Goal: Information Seeking & Learning: Compare options

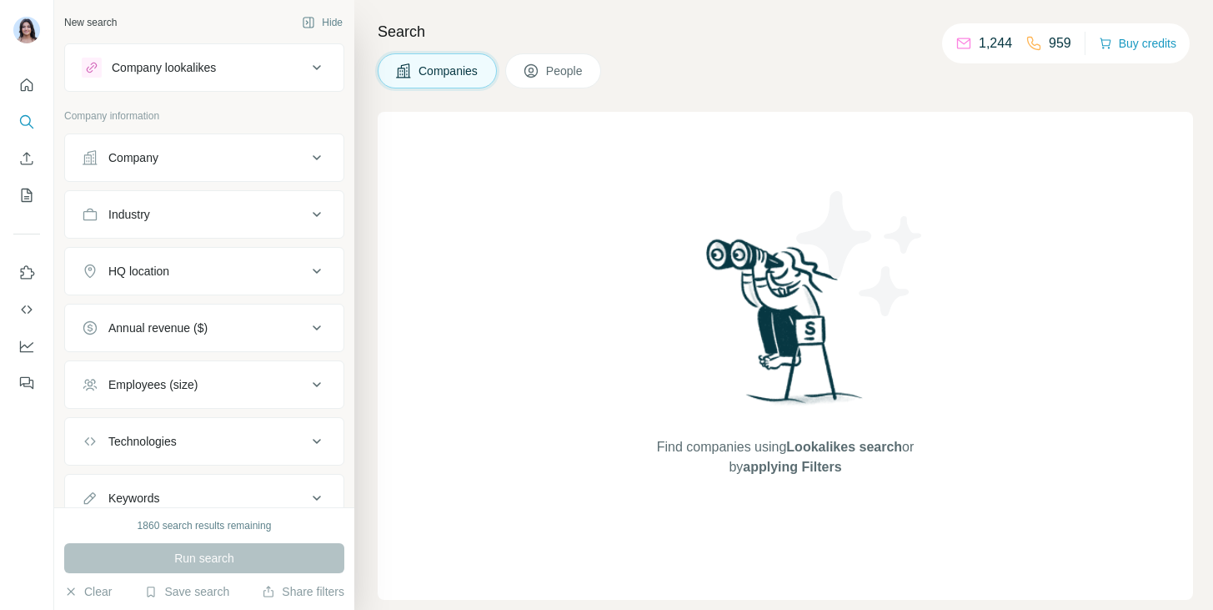
click at [245, 69] on div "Company lookalikes" at bounding box center [194, 68] width 225 height 20
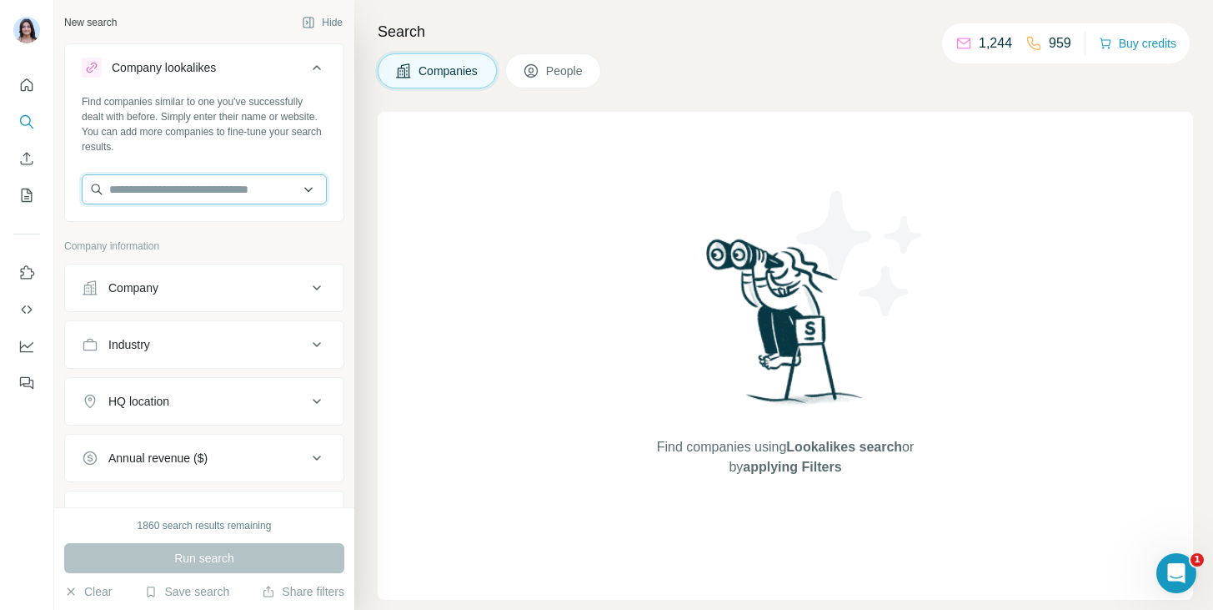
click at [196, 192] on input "text" at bounding box center [204, 189] width 245 height 30
type input "*"
paste input "**********"
click at [221, 192] on input "**********" at bounding box center [204, 189] width 245 height 30
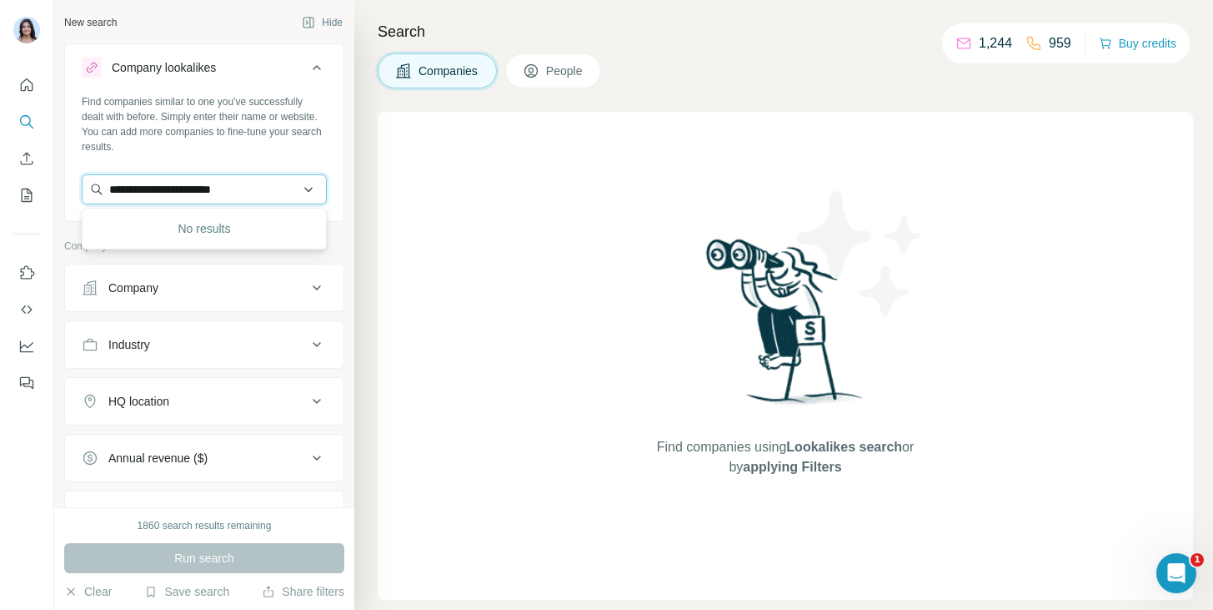
click at [221, 192] on input "**********" at bounding box center [204, 189] width 245 height 30
click at [183, 185] on input "********" at bounding box center [204, 189] width 245 height 30
paste input "**********"
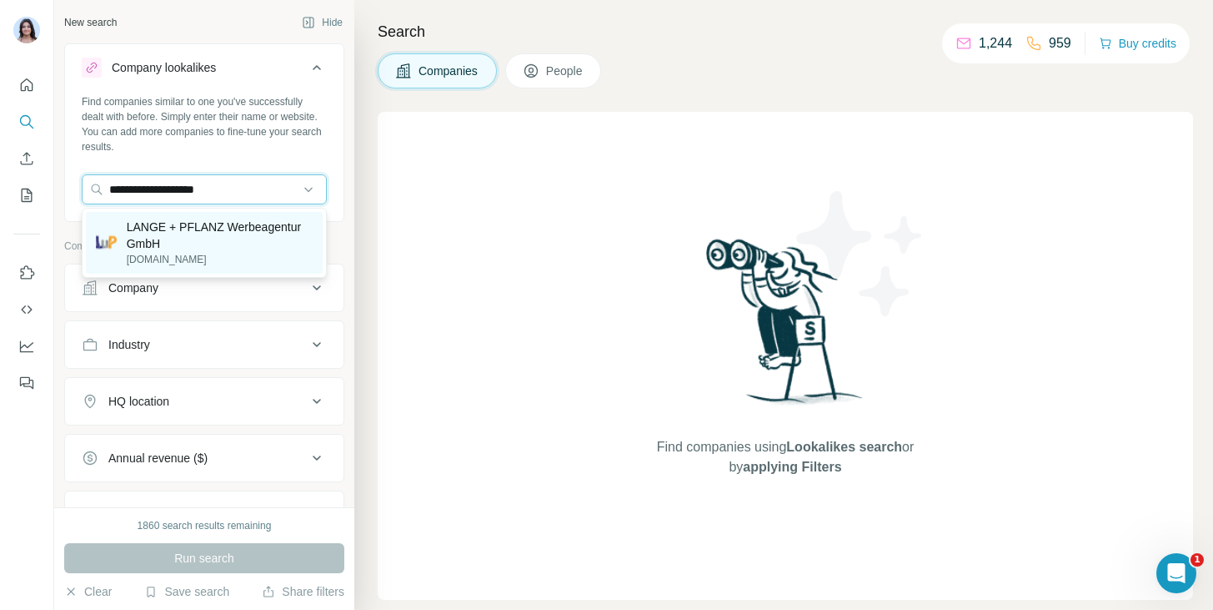
type input "**********"
click at [236, 231] on p "LANGE + PFLANZ Werbeagentur GmbH" at bounding box center [220, 234] width 186 height 33
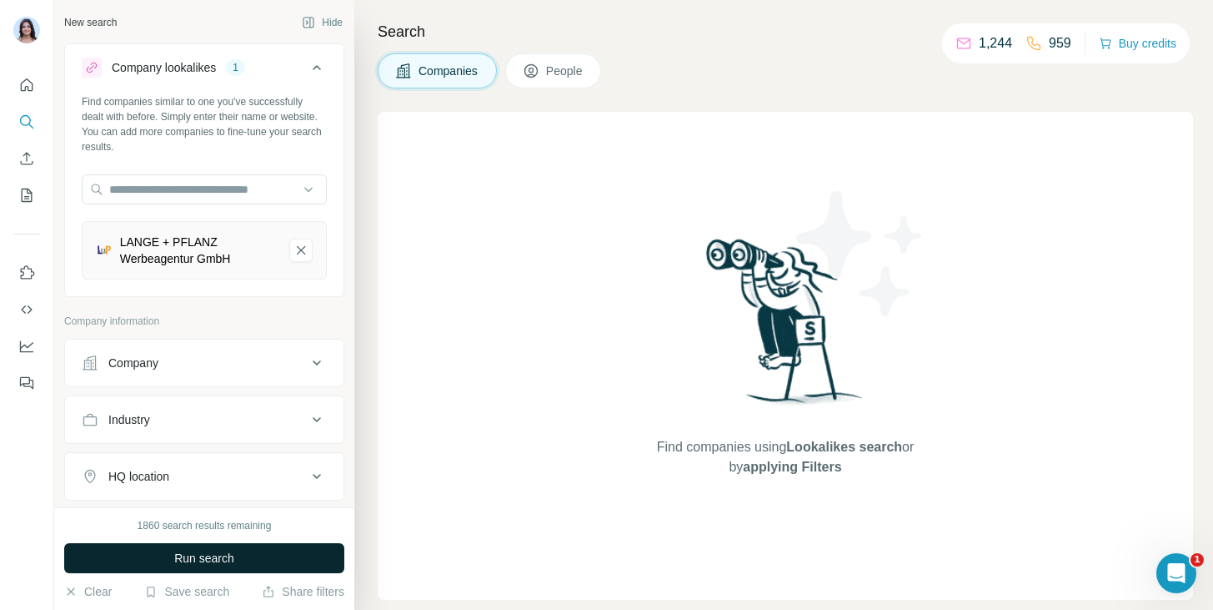
click at [217, 572] on button "Run search" at bounding box center [204, 558] width 280 height 30
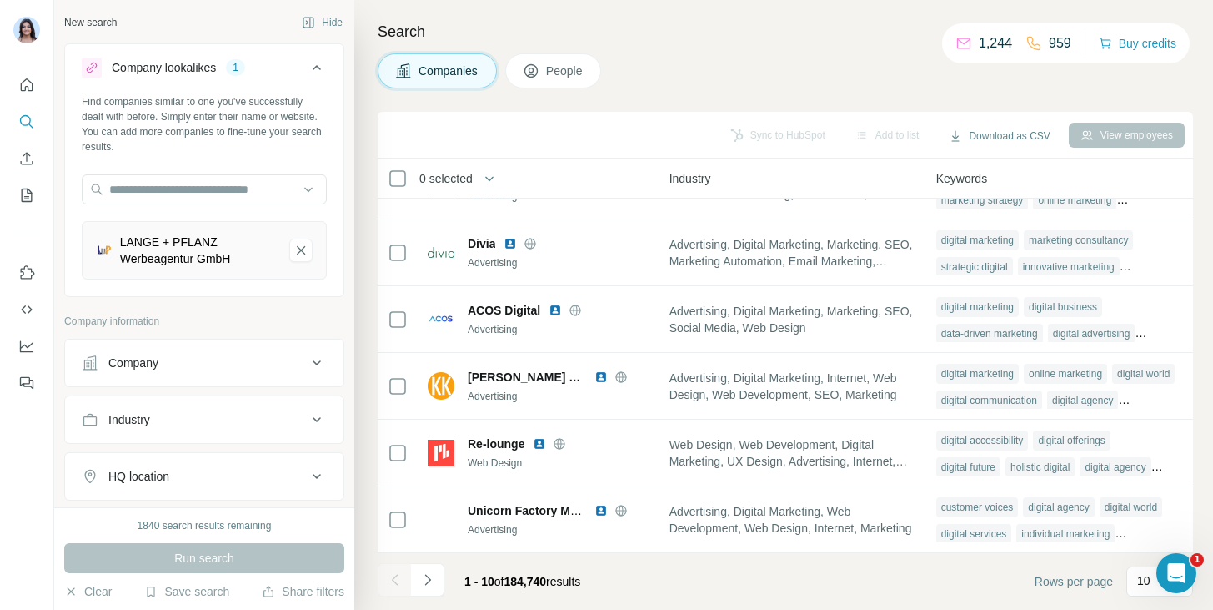
scroll to position [267, 0]
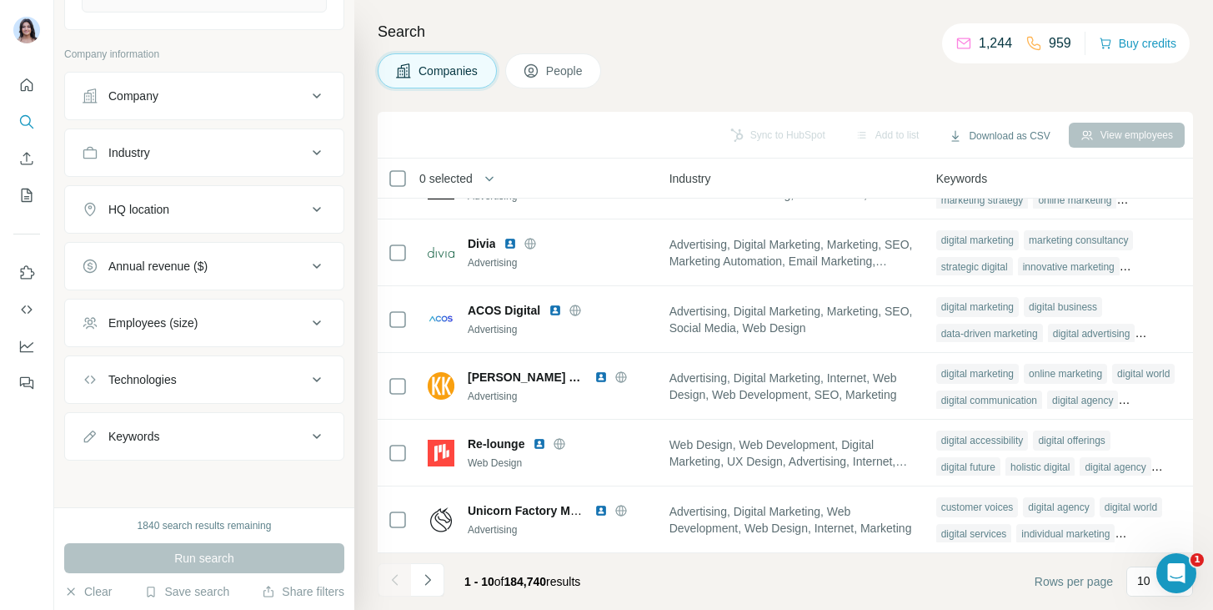
click at [188, 448] on button "Keywords" at bounding box center [204, 436] width 279 height 40
click at [170, 472] on input "text" at bounding box center [188, 478] width 212 height 30
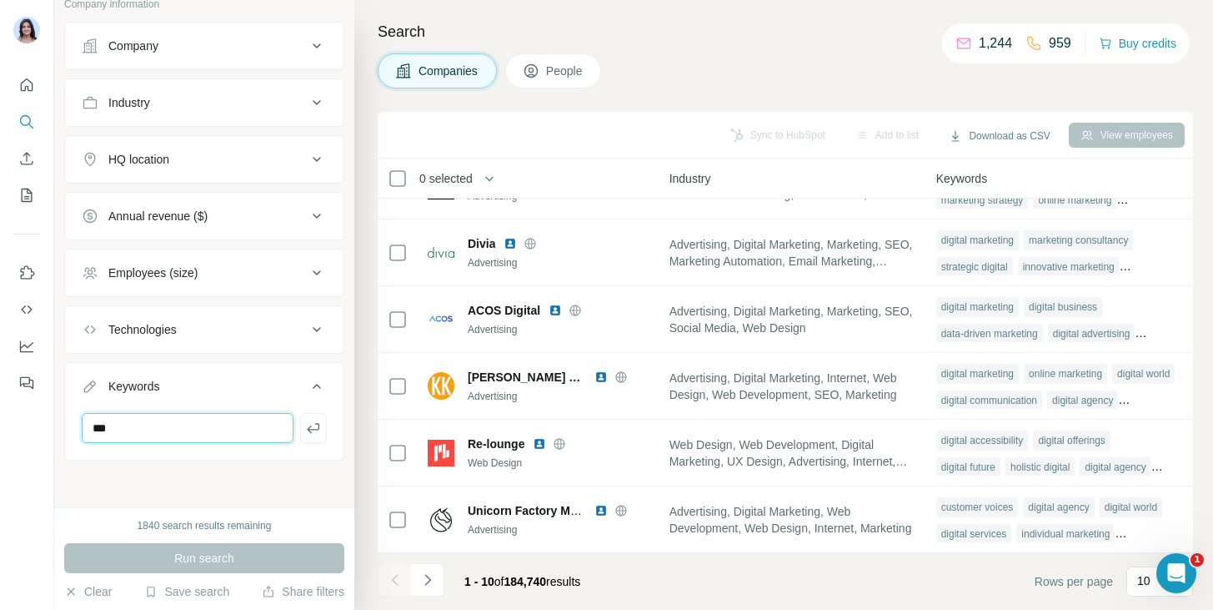
type input "***"
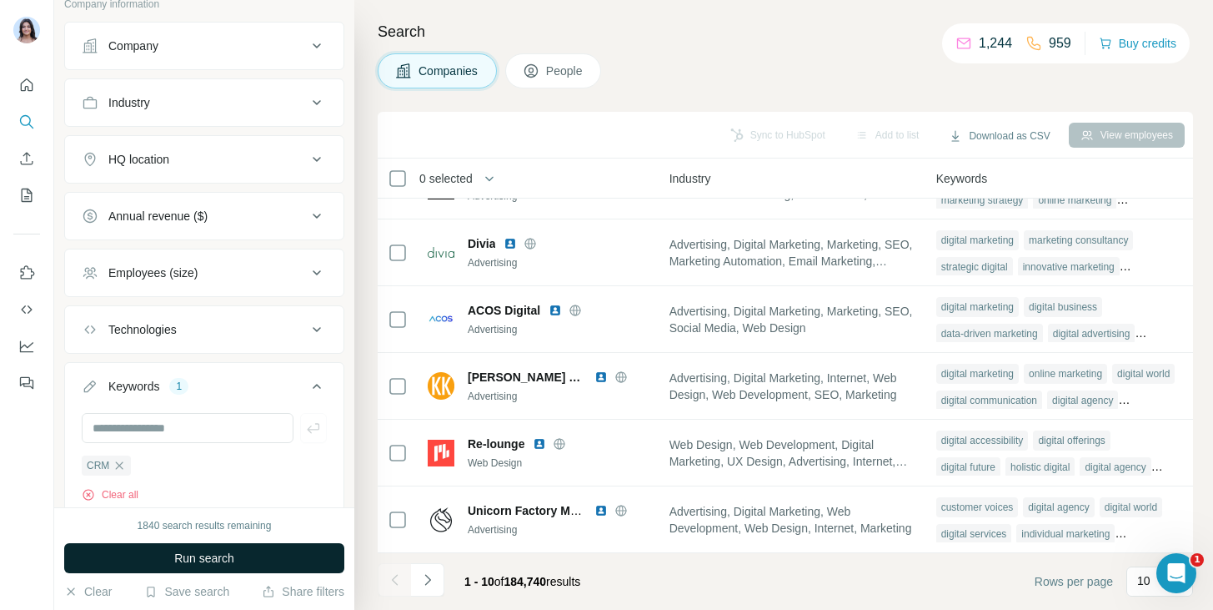
click at [158, 552] on button "Run search" at bounding box center [204, 558] width 280 height 30
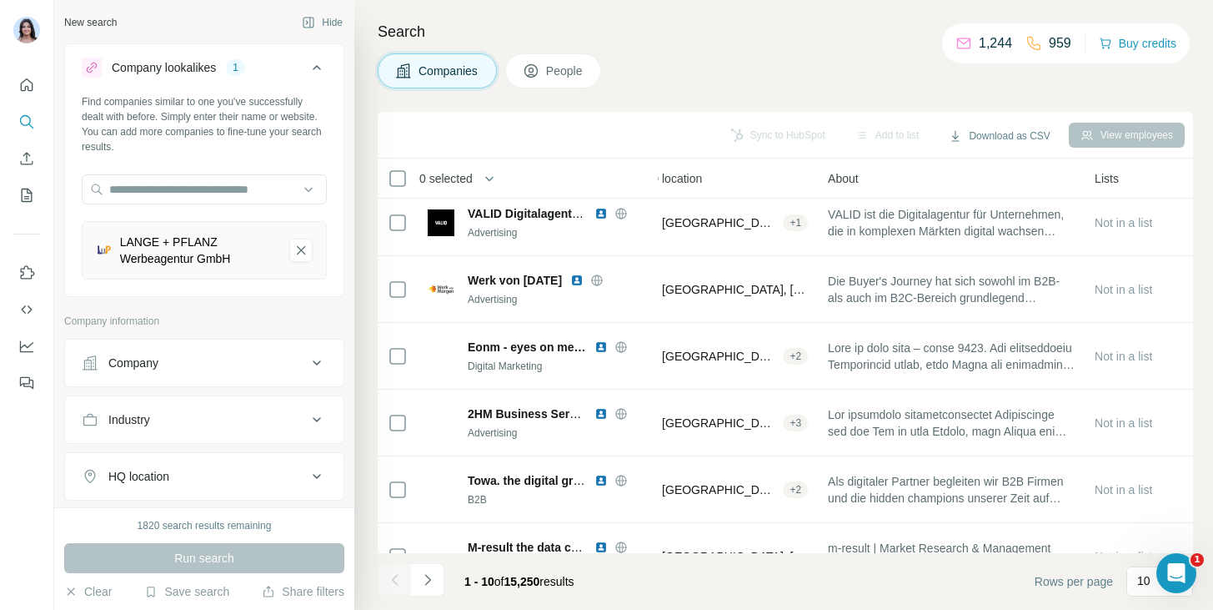
scroll to position [313, 239]
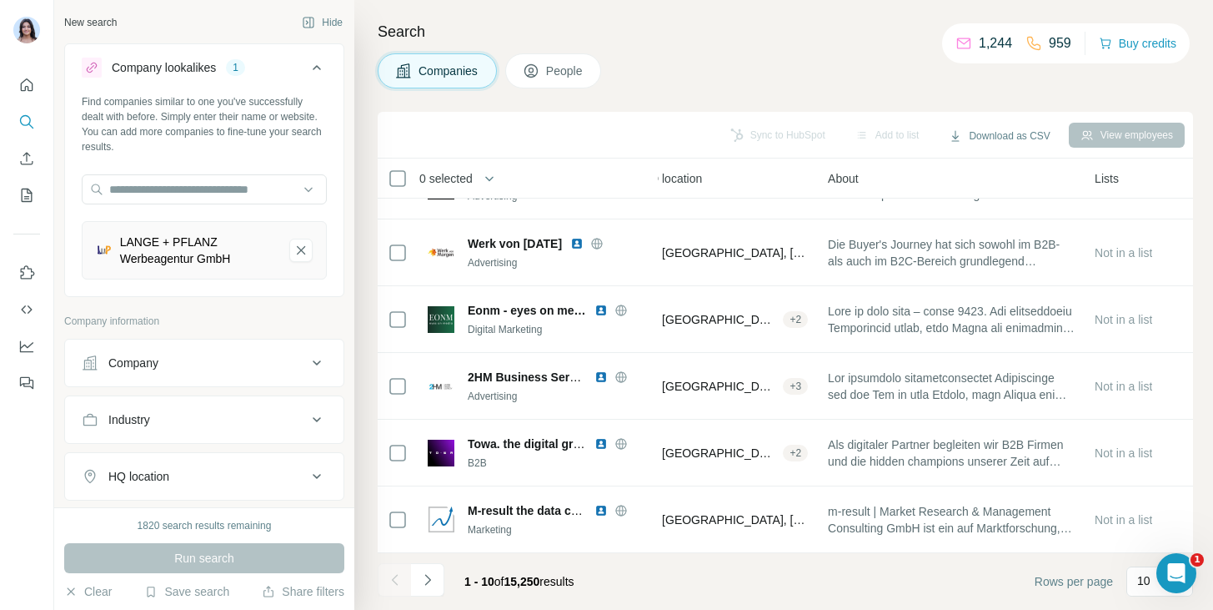
click at [408, 589] on div at bounding box center [394, 579] width 33 height 33
click at [424, 585] on icon "Navigate to next page" at bounding box center [427, 579] width 17 height 17
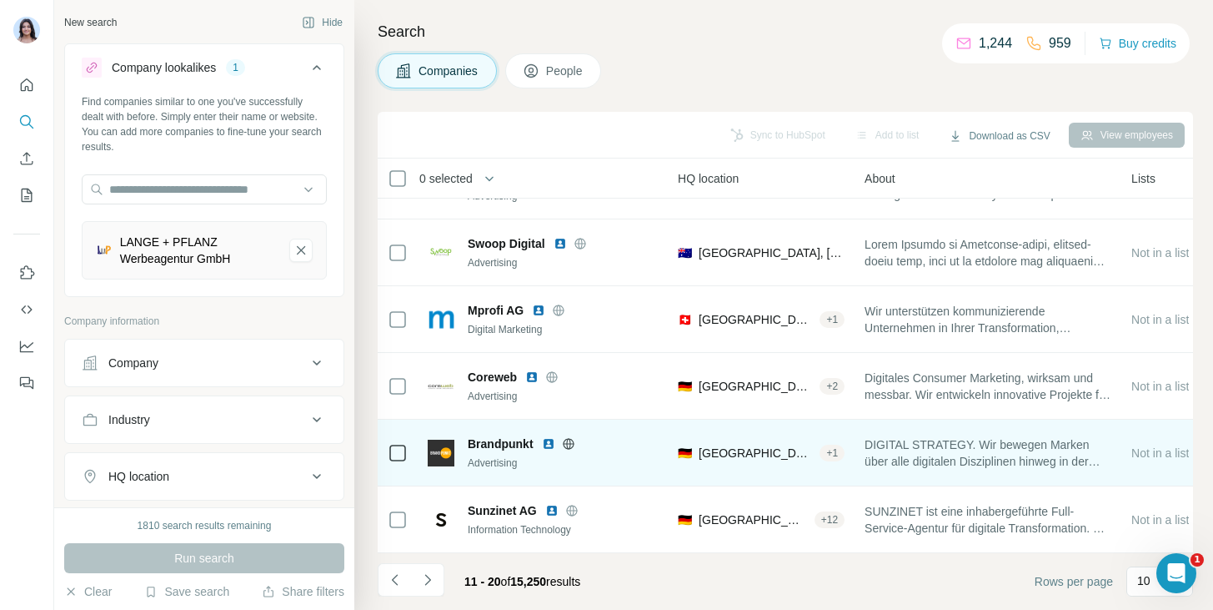
scroll to position [313, 0]
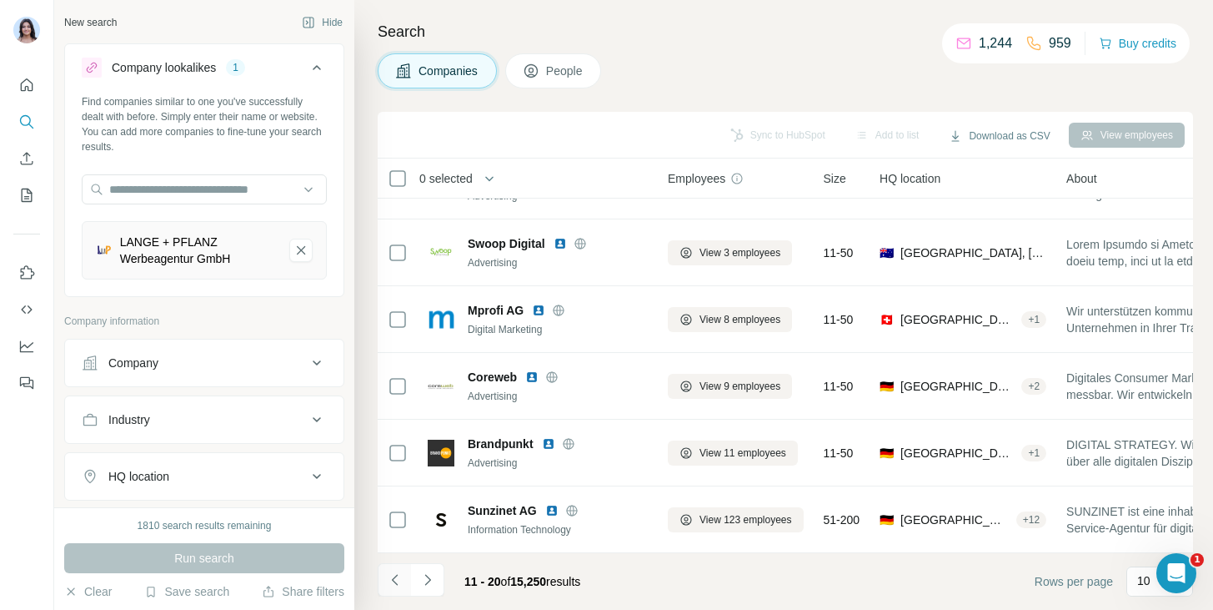
click at [399, 577] on icon "Navigate to previous page" at bounding box center [395, 579] width 17 height 17
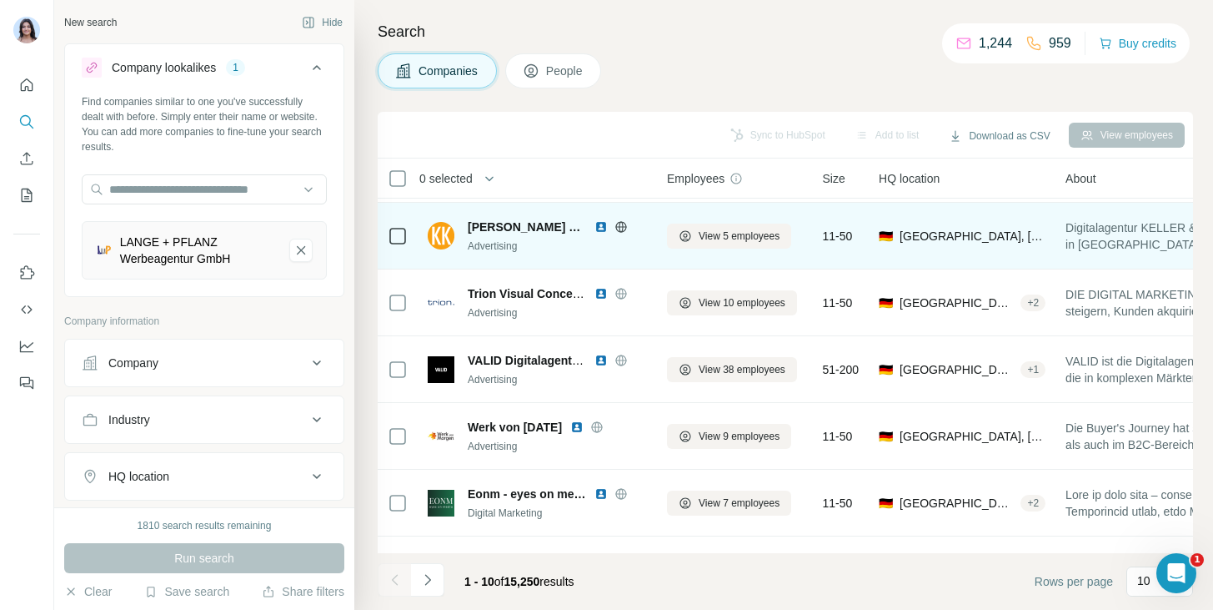
scroll to position [133, 1]
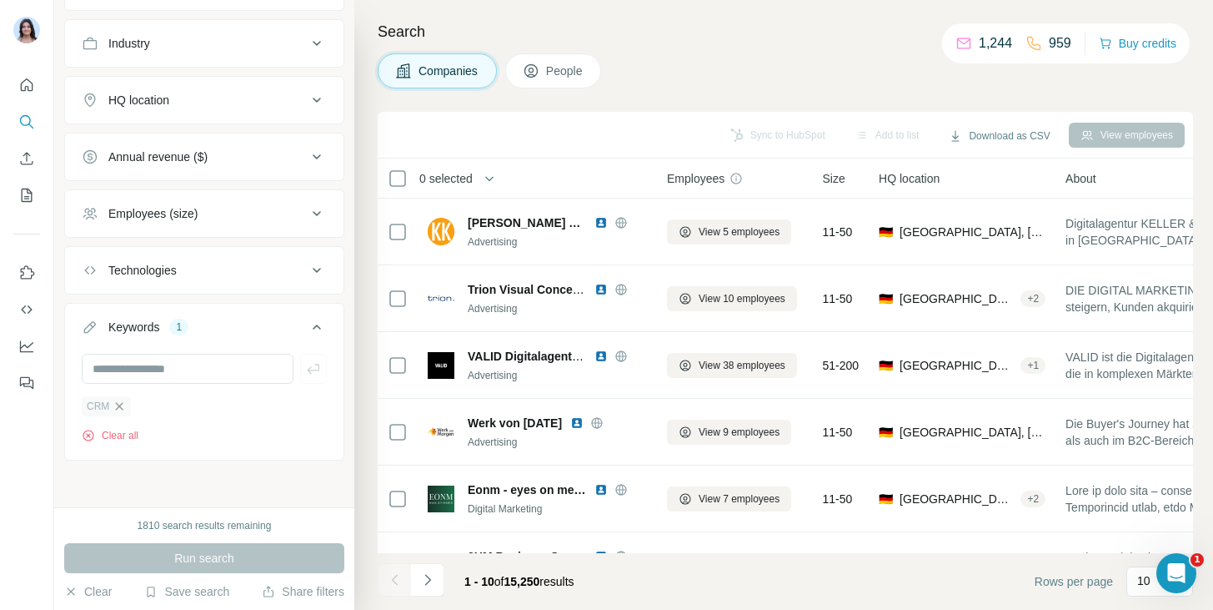
click at [122, 405] on icon "button" at bounding box center [119, 405] width 13 height 13
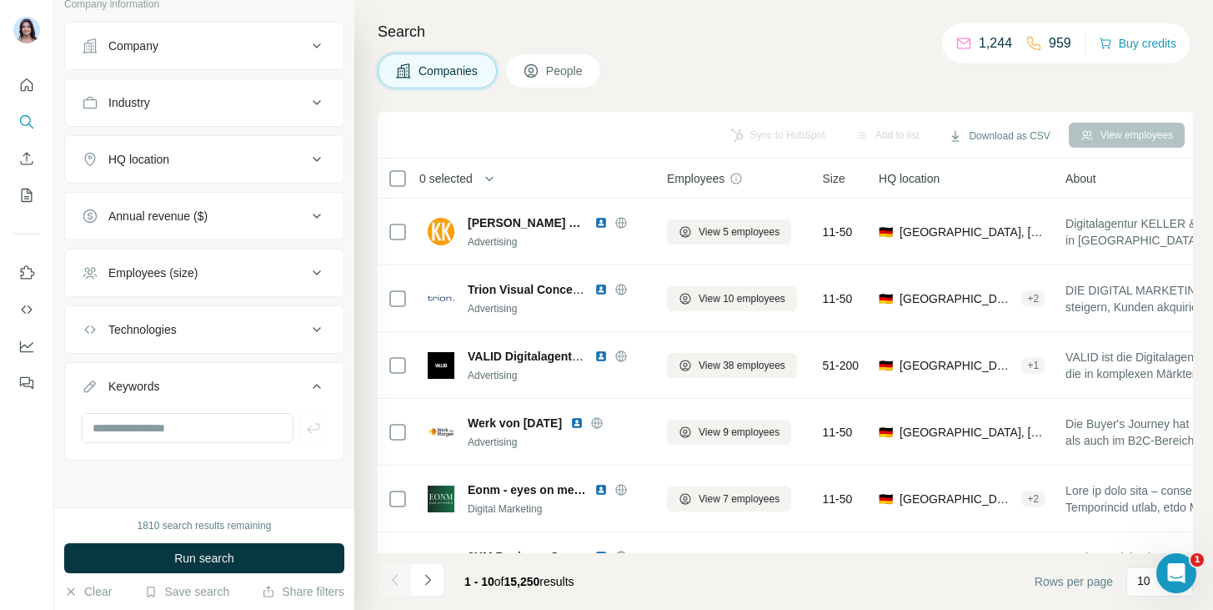
click at [177, 322] on div "Technologies" at bounding box center [142, 329] width 68 height 17
click at [169, 363] on input "text" at bounding box center [204, 371] width 245 height 30
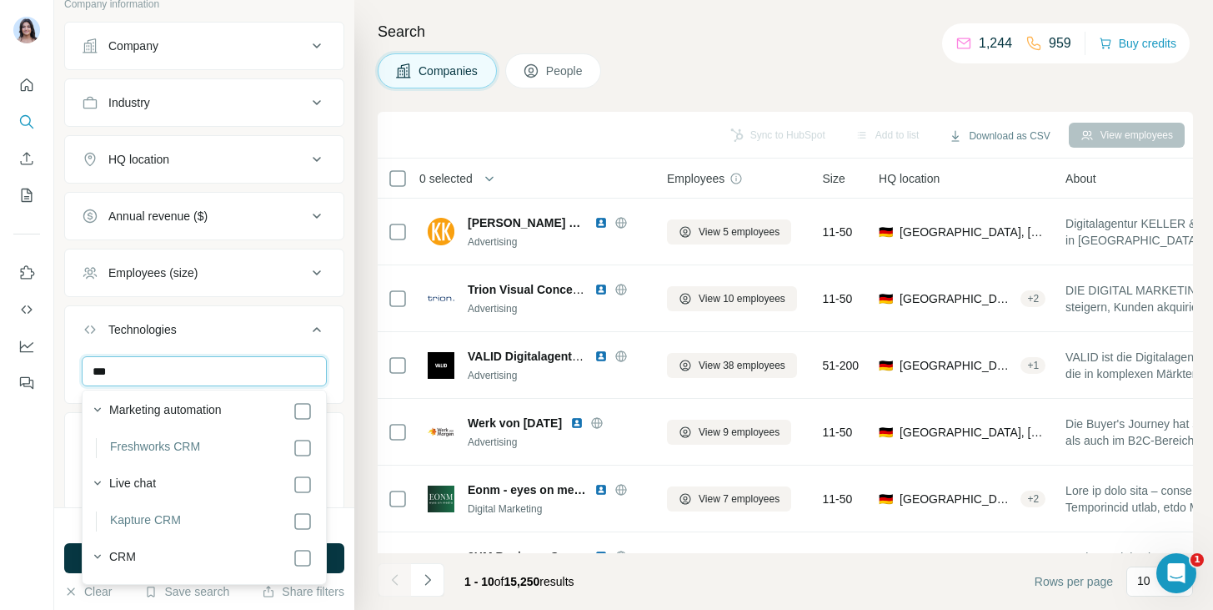
scroll to position [91, 0]
type input "***"
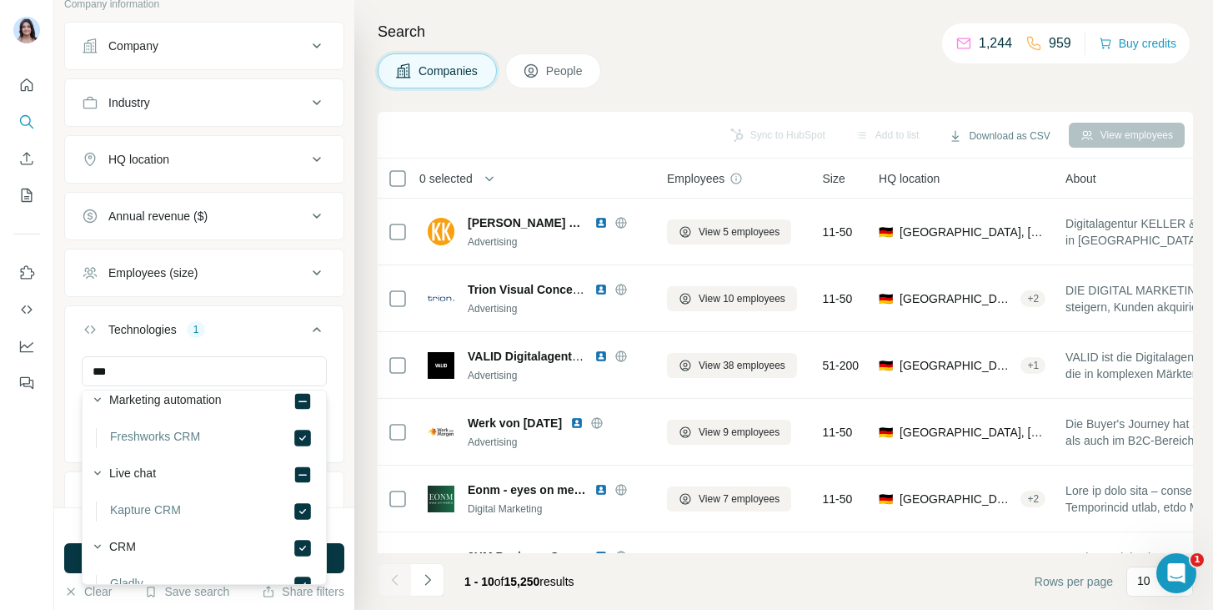
click at [65, 346] on button "Technologies 1" at bounding box center [204, 332] width 279 height 47
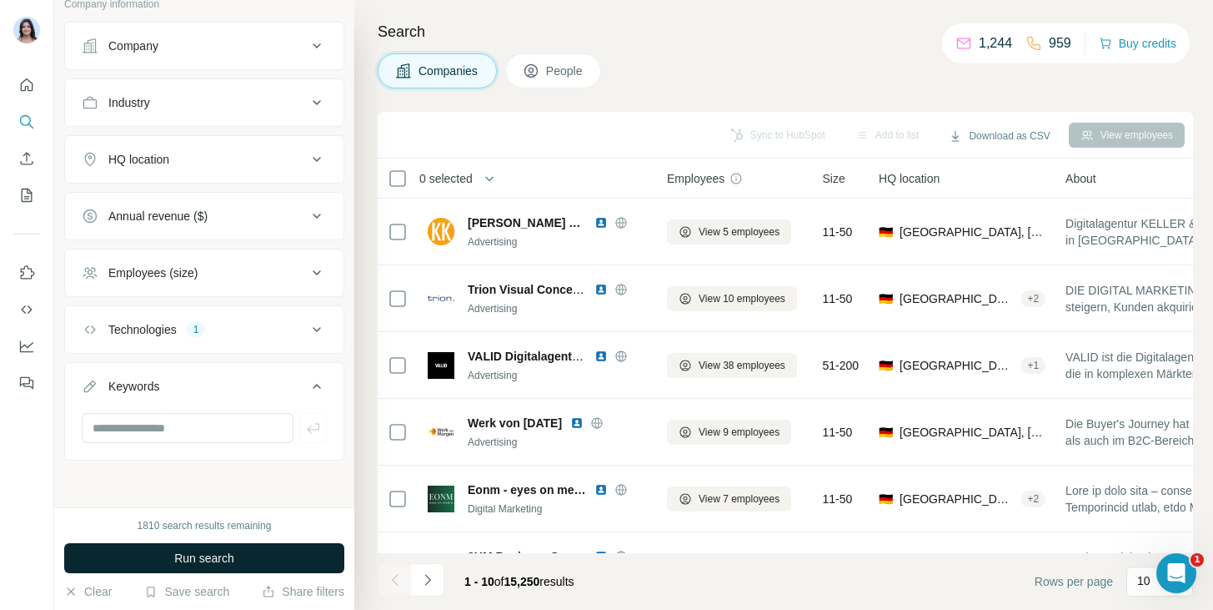
click at [153, 551] on button "Run search" at bounding box center [204, 558] width 280 height 30
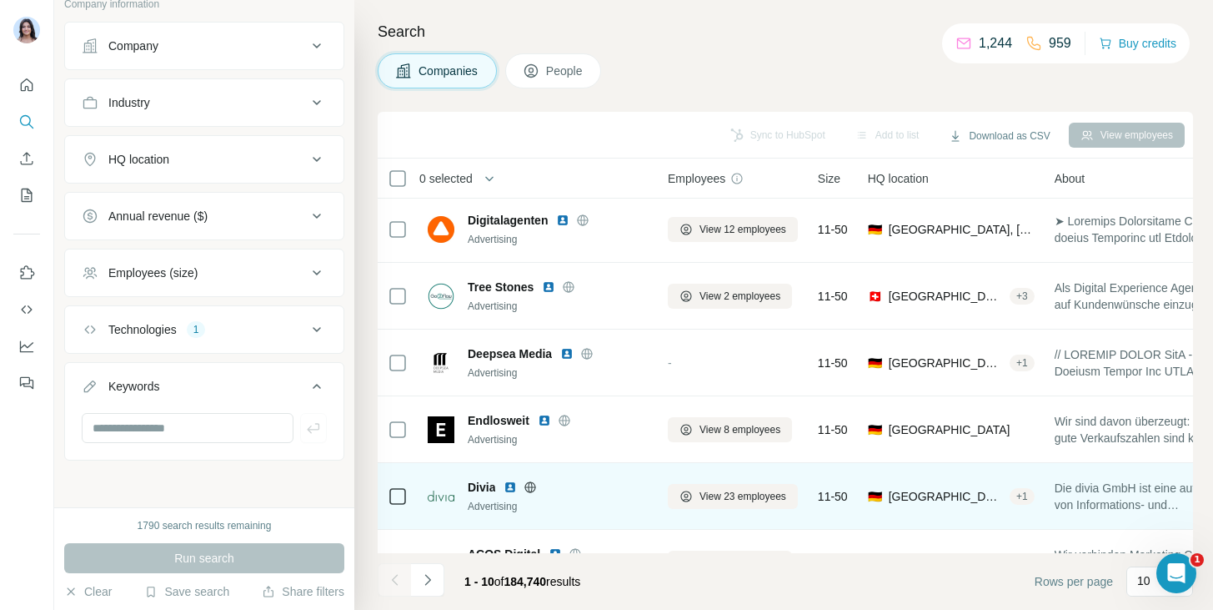
scroll to position [60, 0]
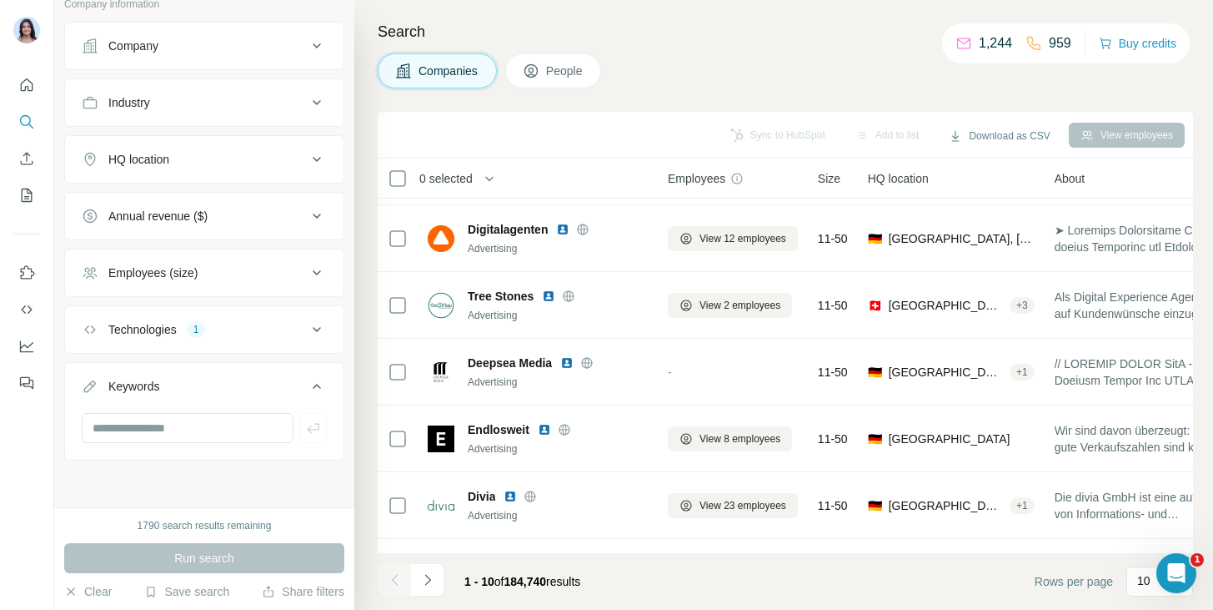
click at [213, 337] on div "Technologies 1" at bounding box center [194, 329] width 225 height 17
click at [113, 412] on icon "button" at bounding box center [119, 408] width 13 height 13
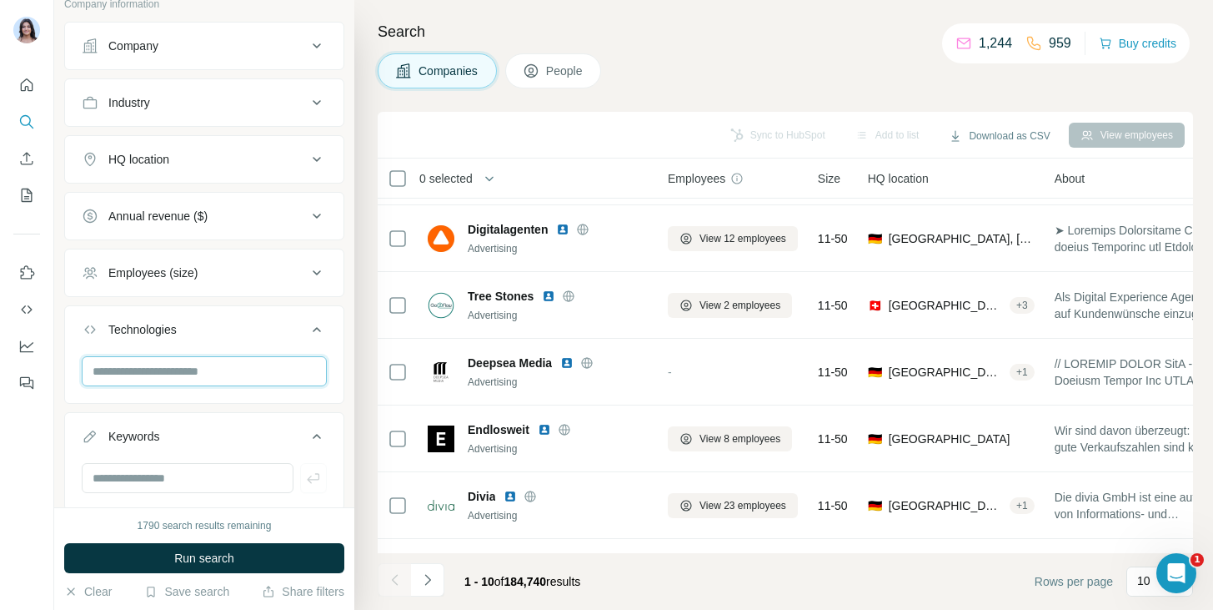
click at [197, 356] on input "text" at bounding box center [204, 371] width 245 height 30
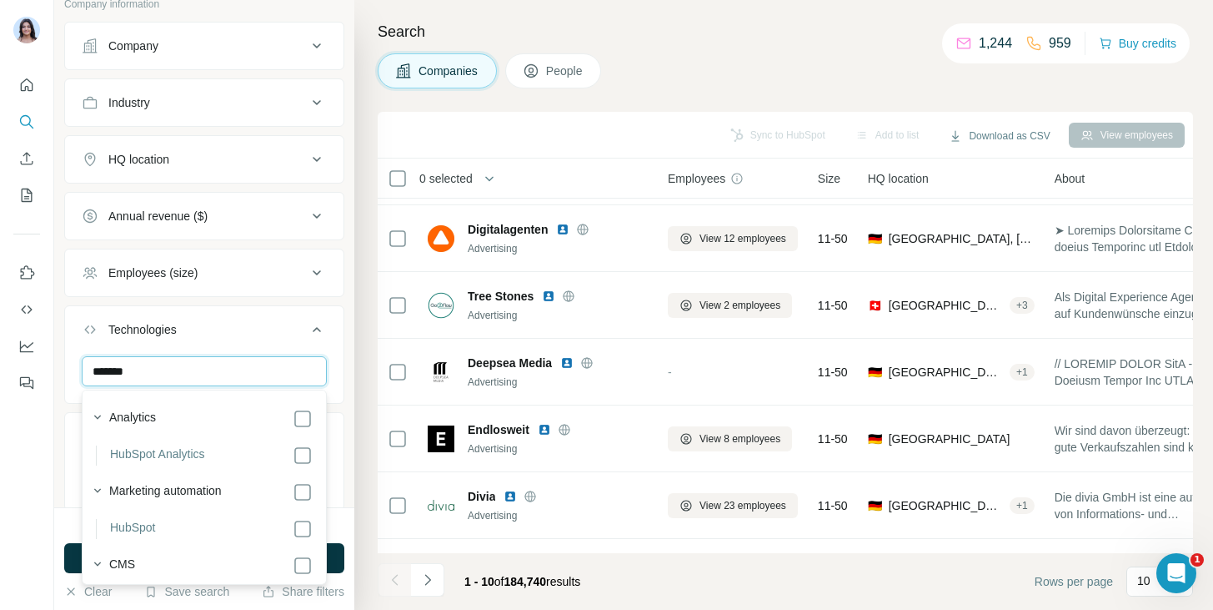
scroll to position [68, 0]
type input "*******"
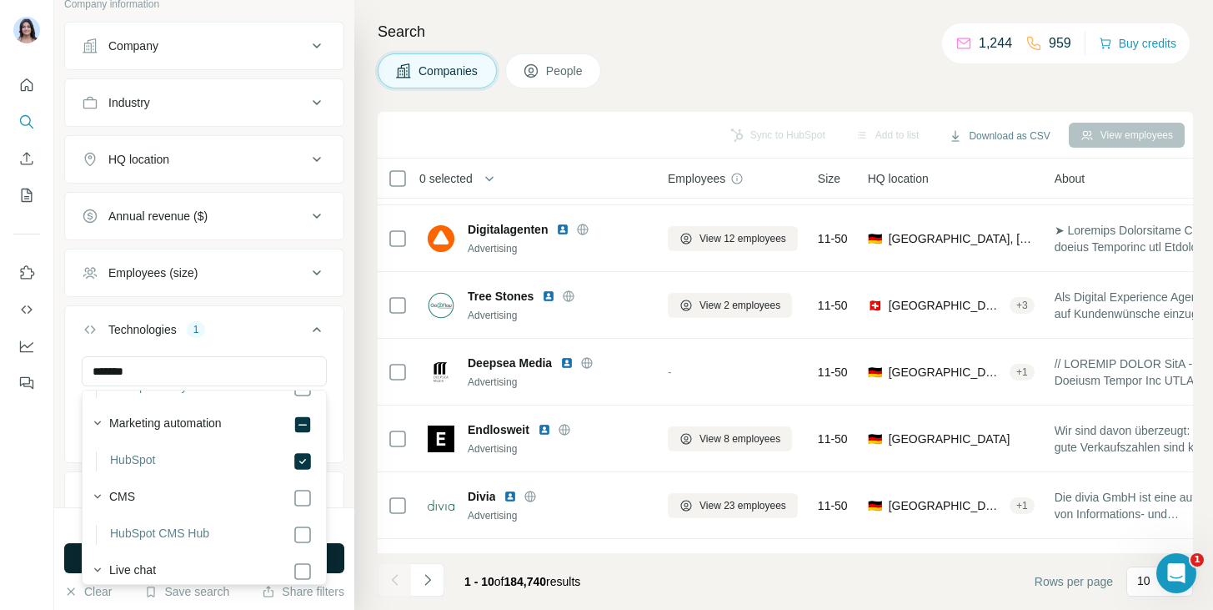
click at [341, 555] on button "Run search" at bounding box center [204, 558] width 280 height 30
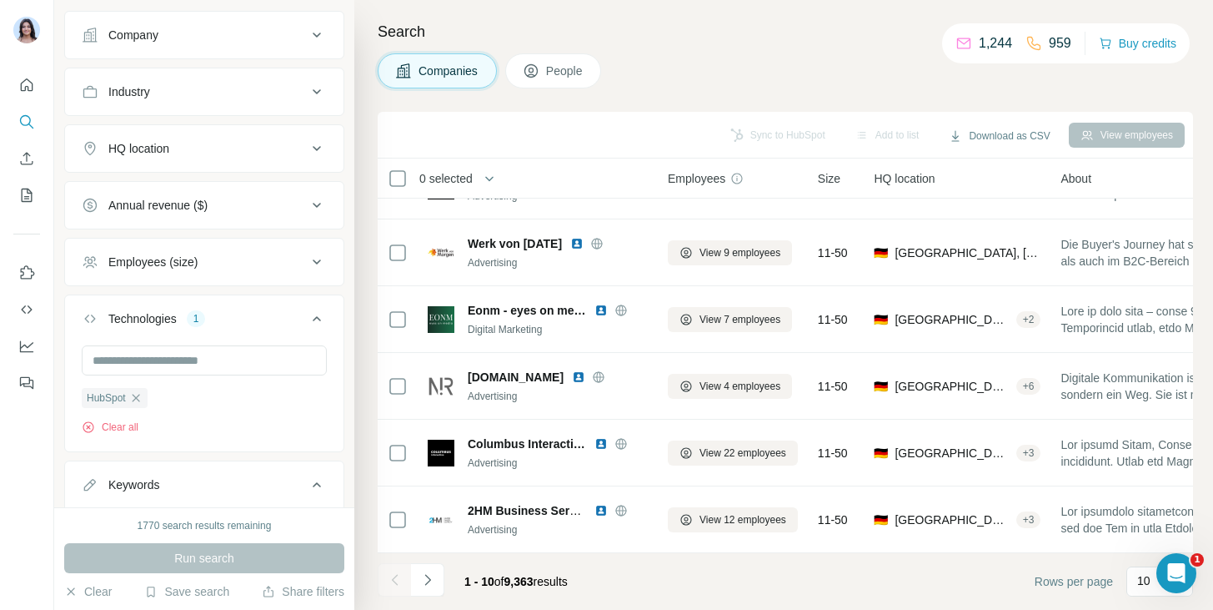
scroll to position [306, 0]
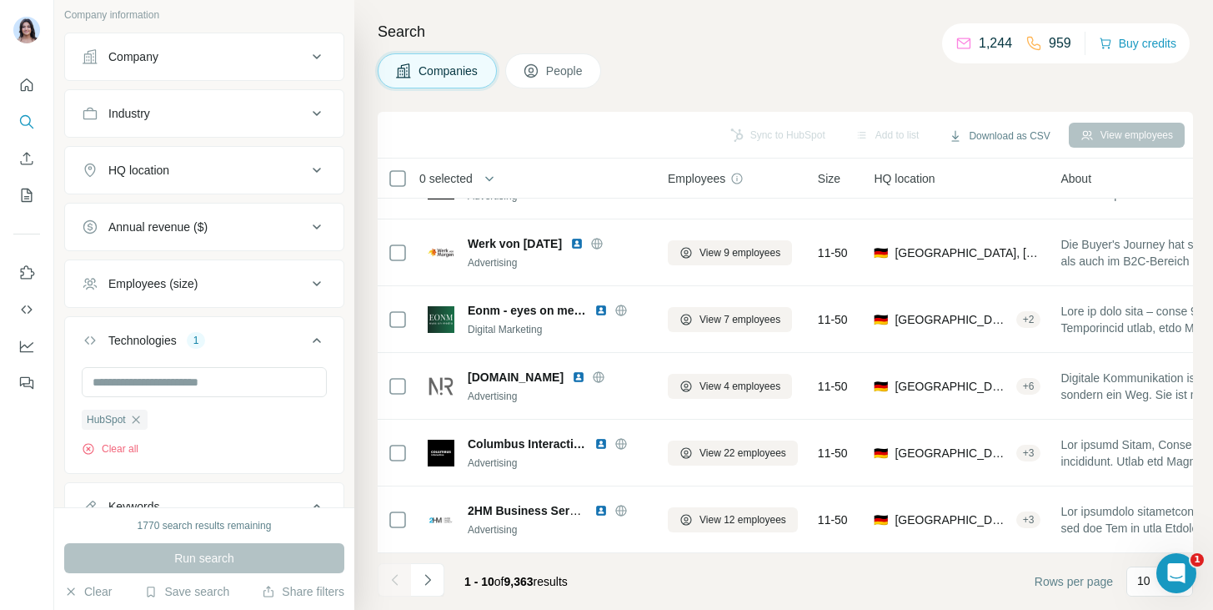
click at [249, 275] on div "Employees (size)" at bounding box center [194, 283] width 225 height 17
click at [91, 348] on icon at bounding box center [92, 351] width 20 height 20
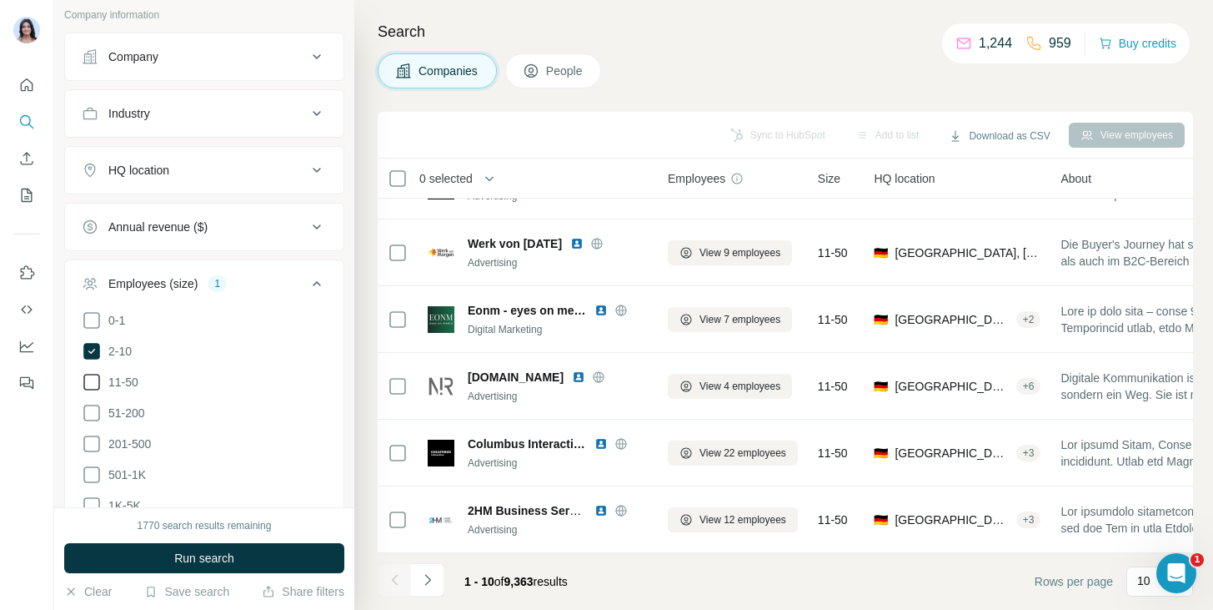
click at [91, 382] on icon at bounding box center [92, 382] width 20 height 20
click at [94, 411] on icon at bounding box center [92, 413] width 20 height 20
click at [94, 435] on icon at bounding box center [92, 444] width 20 height 20
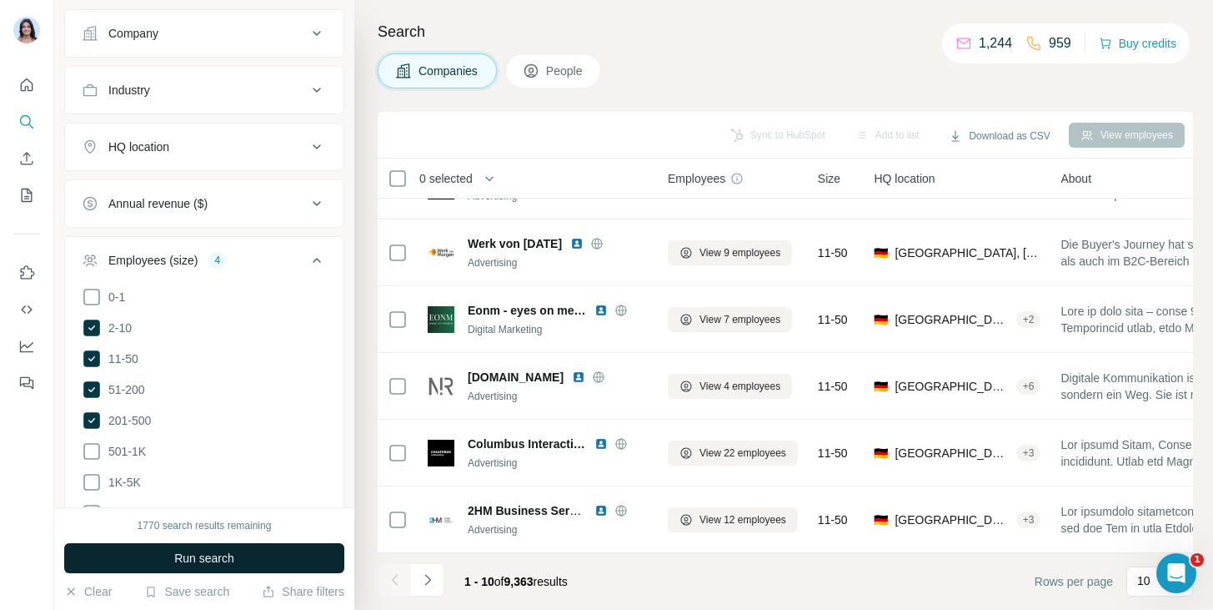
click at [132, 550] on button "Run search" at bounding box center [204, 558] width 280 height 30
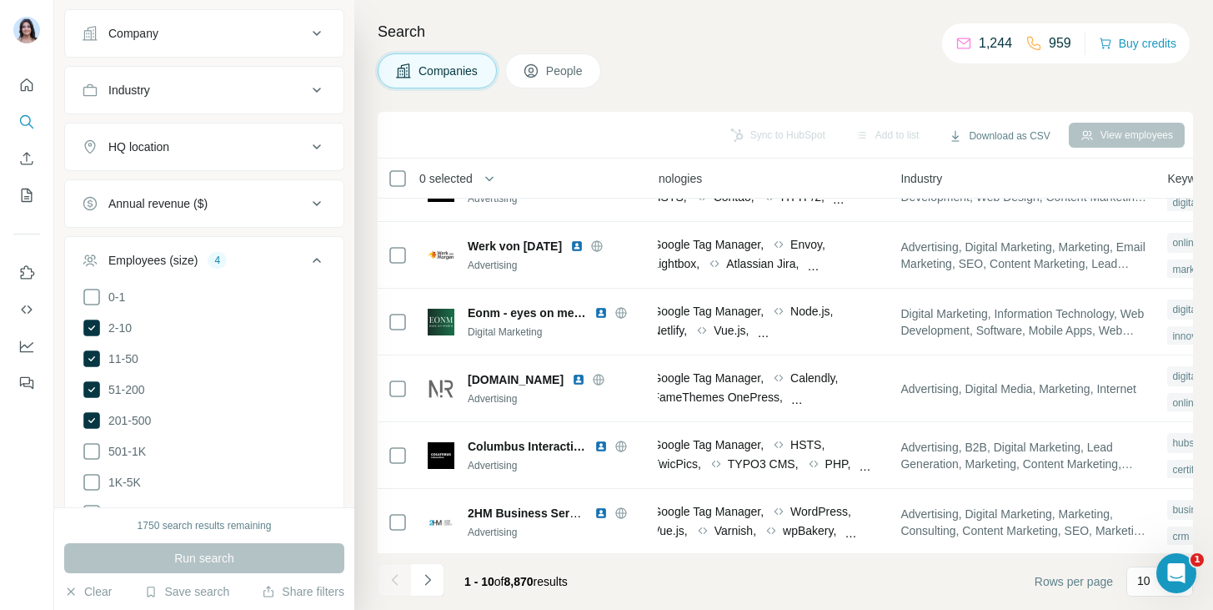
scroll to position [313, 954]
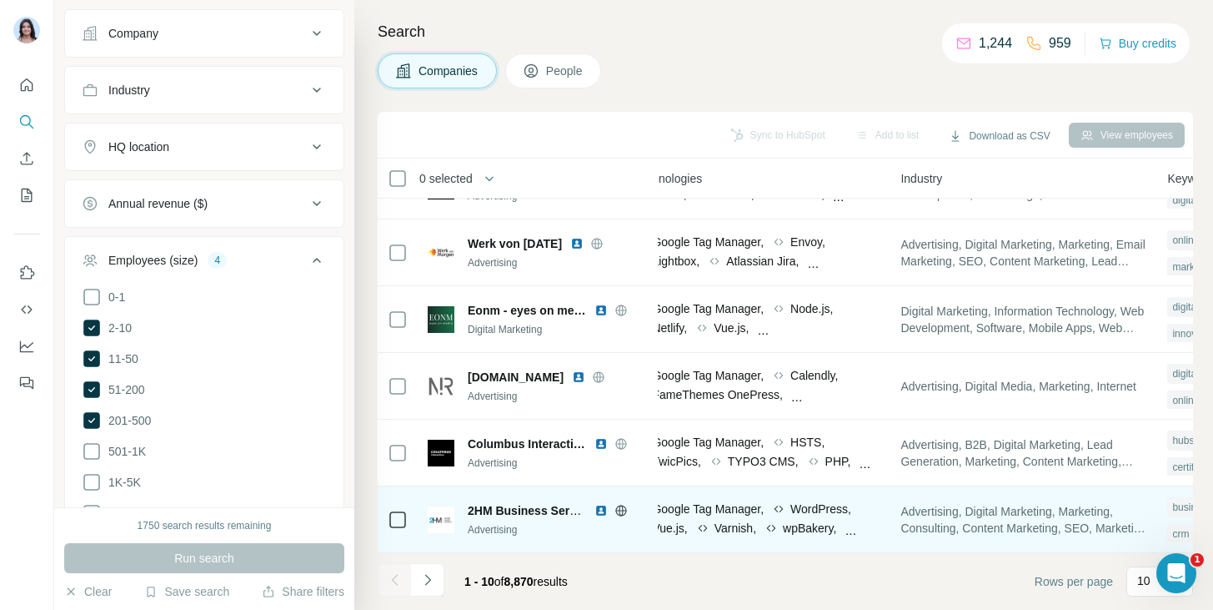
click at [778, 521] on icon at bounding box center [771, 527] width 13 height 13
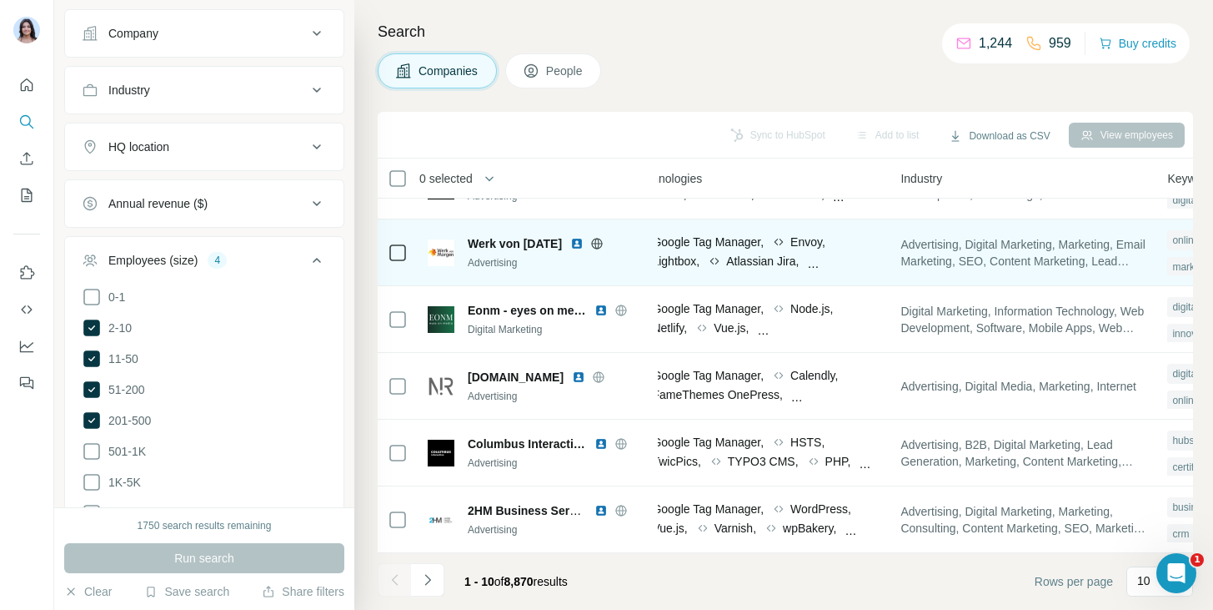
click at [741, 239] on span "Google Tag Manager," at bounding box center [708, 242] width 112 height 17
click at [799, 266] on div "Atlassian Jira," at bounding box center [753, 261] width 91 height 17
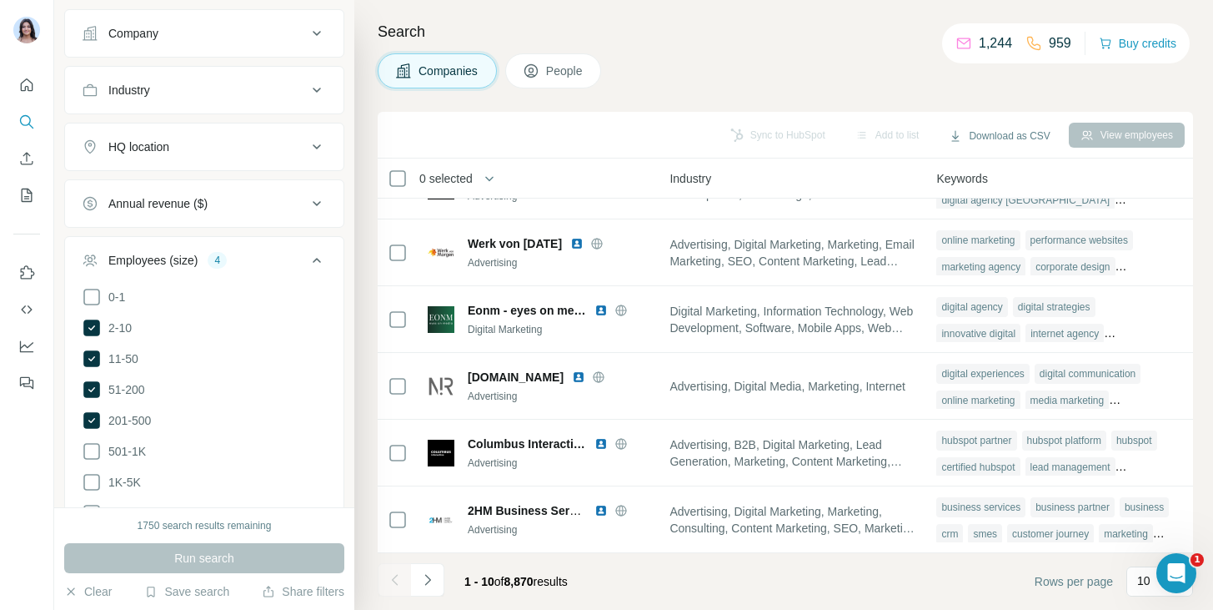
scroll to position [826, 0]
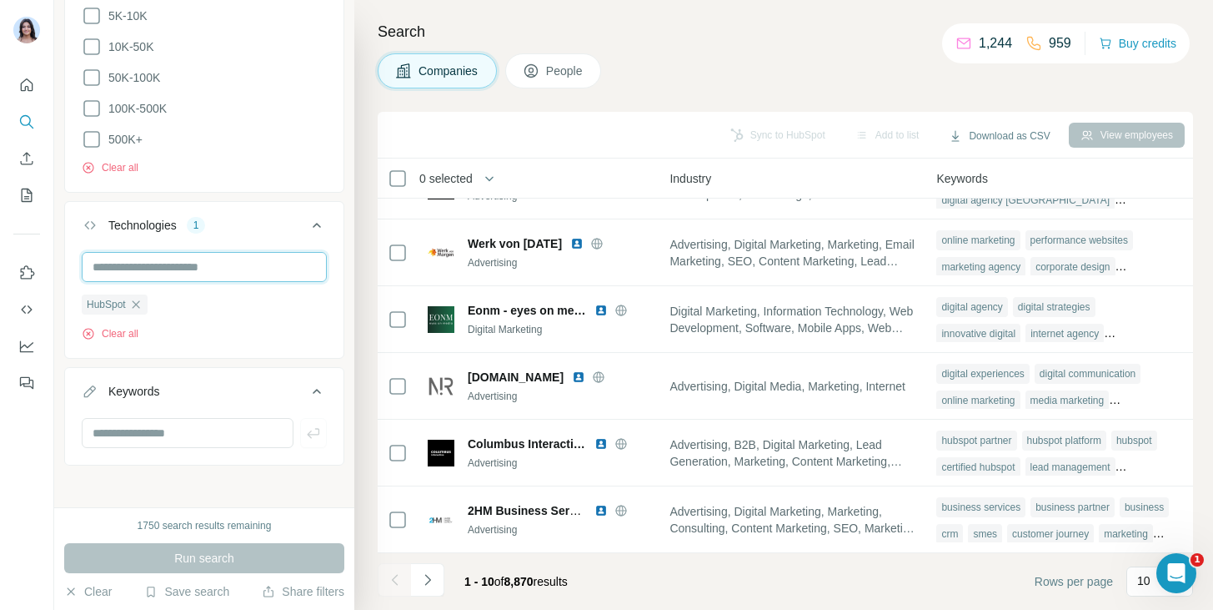
click at [153, 255] on input "text" at bounding box center [204, 267] width 245 height 30
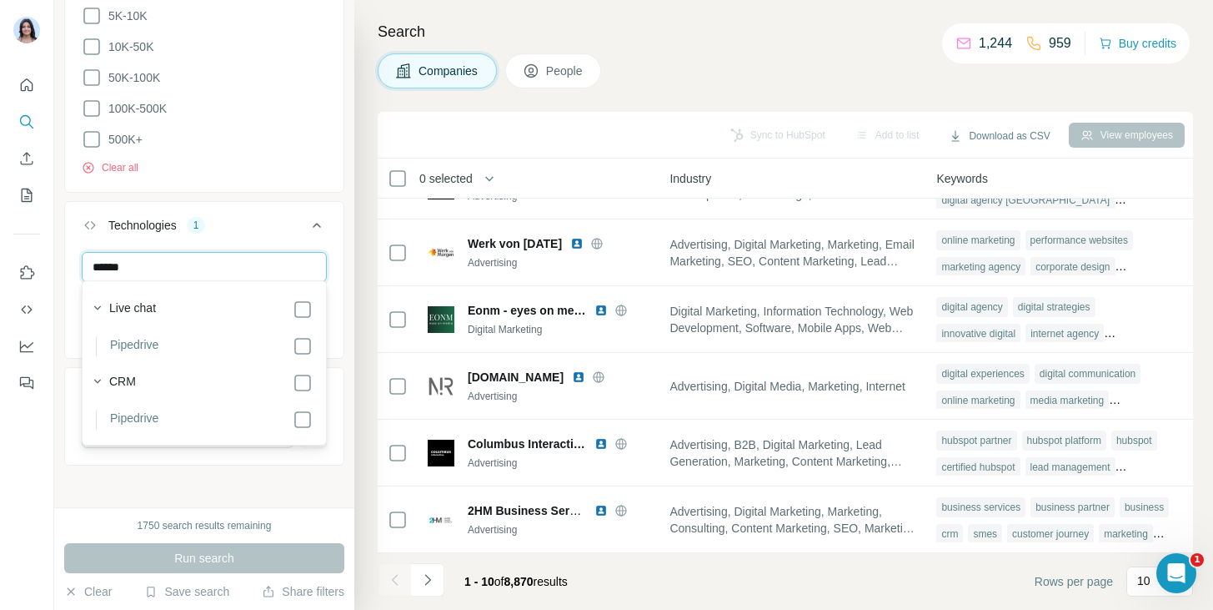
scroll to position [0, 0]
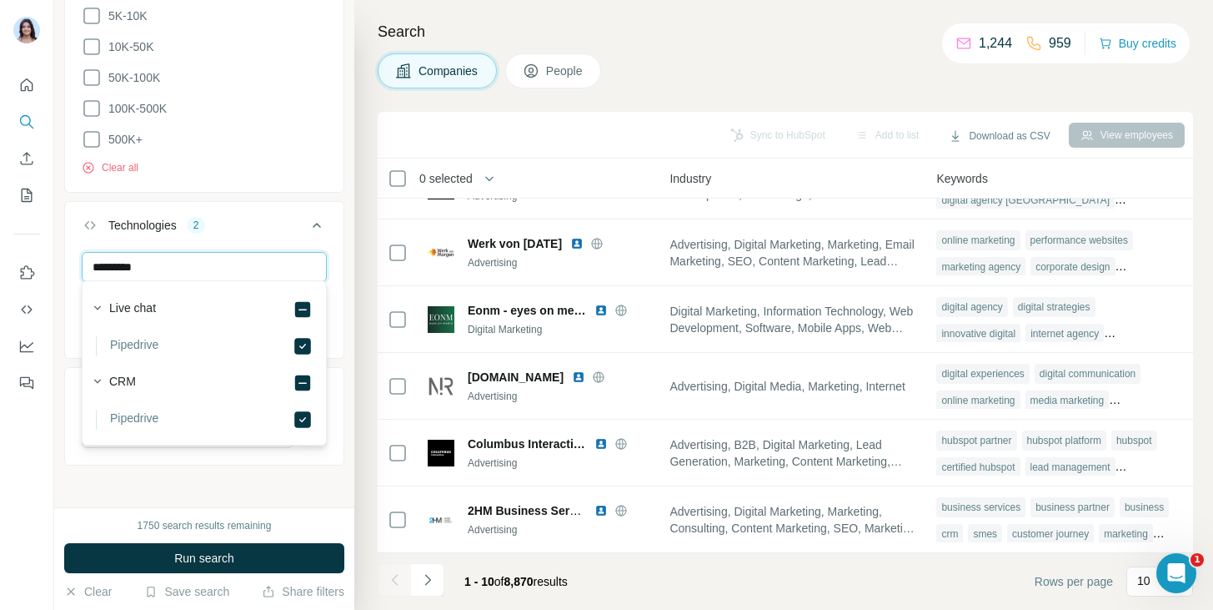
click at [183, 265] on input "*********" at bounding box center [204, 267] width 245 height 30
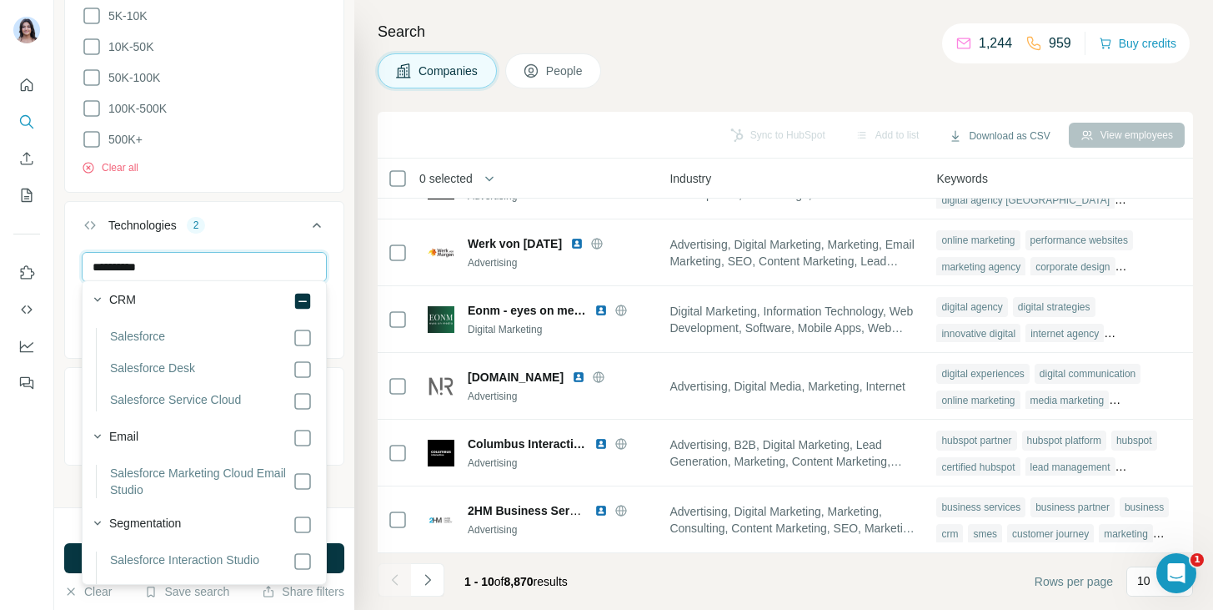
scroll to position [359, 0]
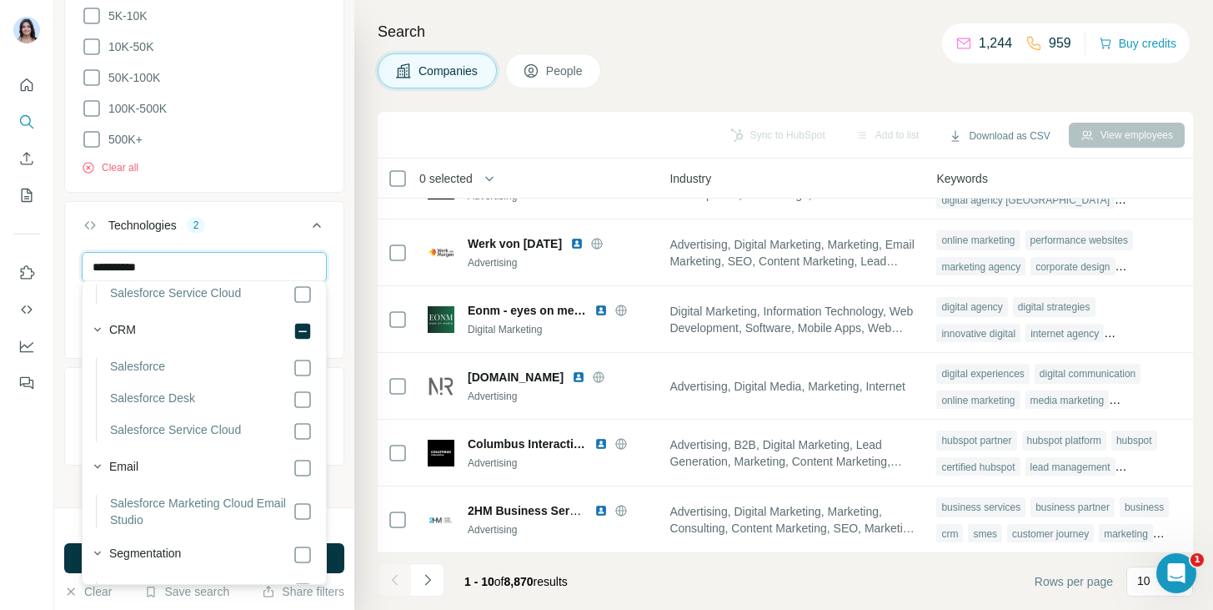
type input "**********"
click at [335, 399] on button "Keywords" at bounding box center [204, 394] width 279 height 47
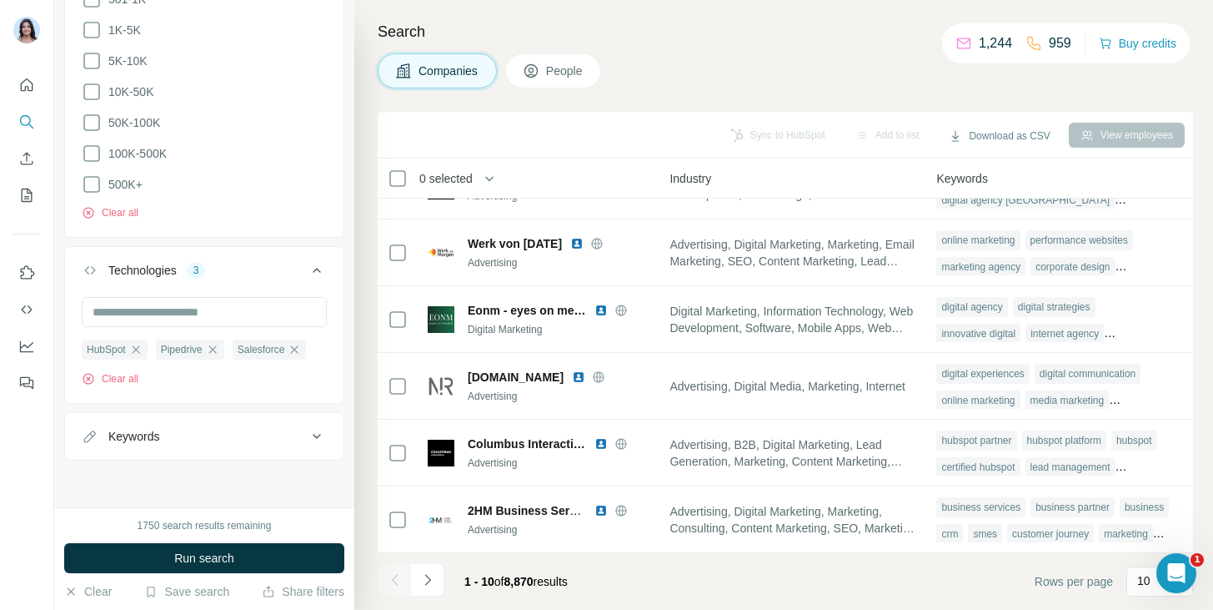
scroll to position [776, 0]
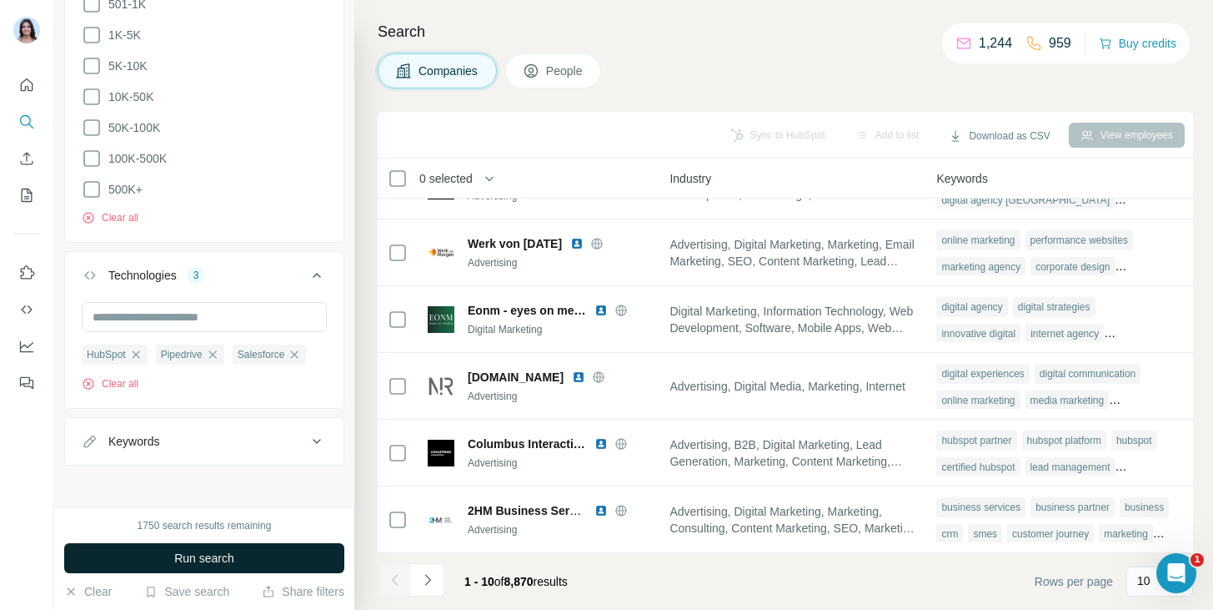
click at [294, 561] on button "Run search" at bounding box center [204, 558] width 280 height 30
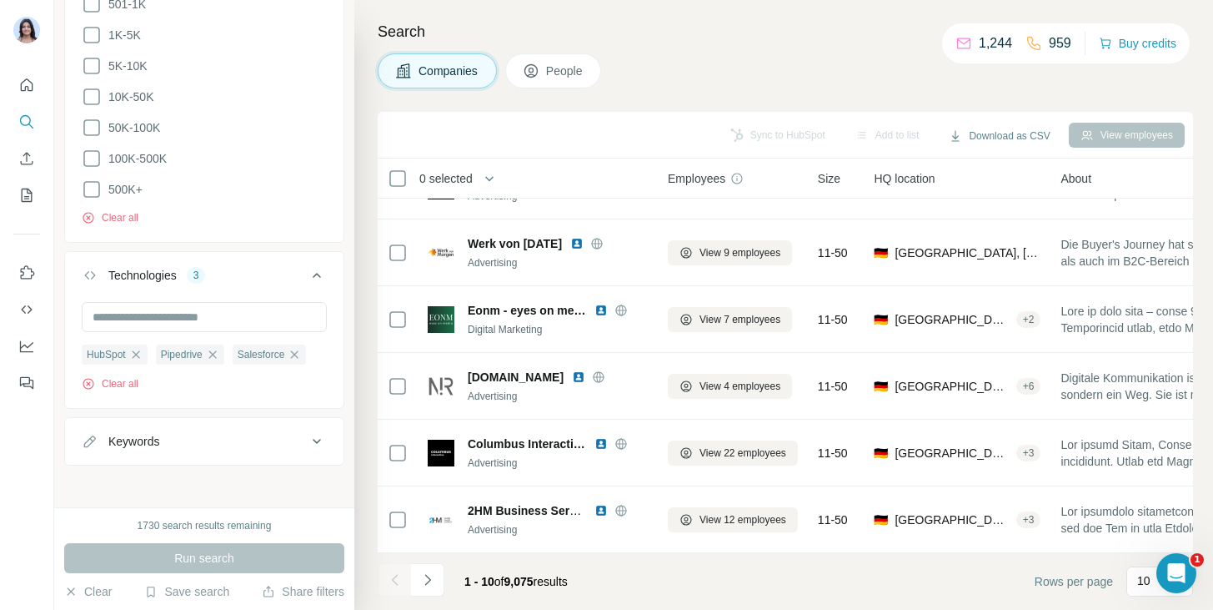
scroll to position [0, 0]
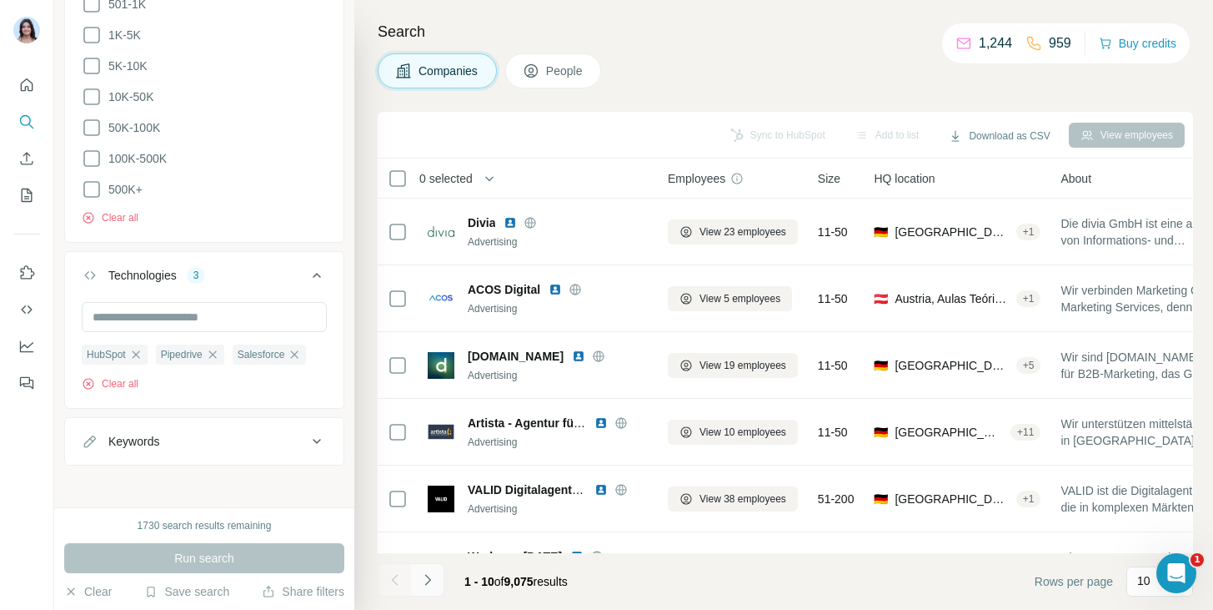
click at [436, 579] on button "Navigate to next page" at bounding box center [427, 579] width 33 height 33
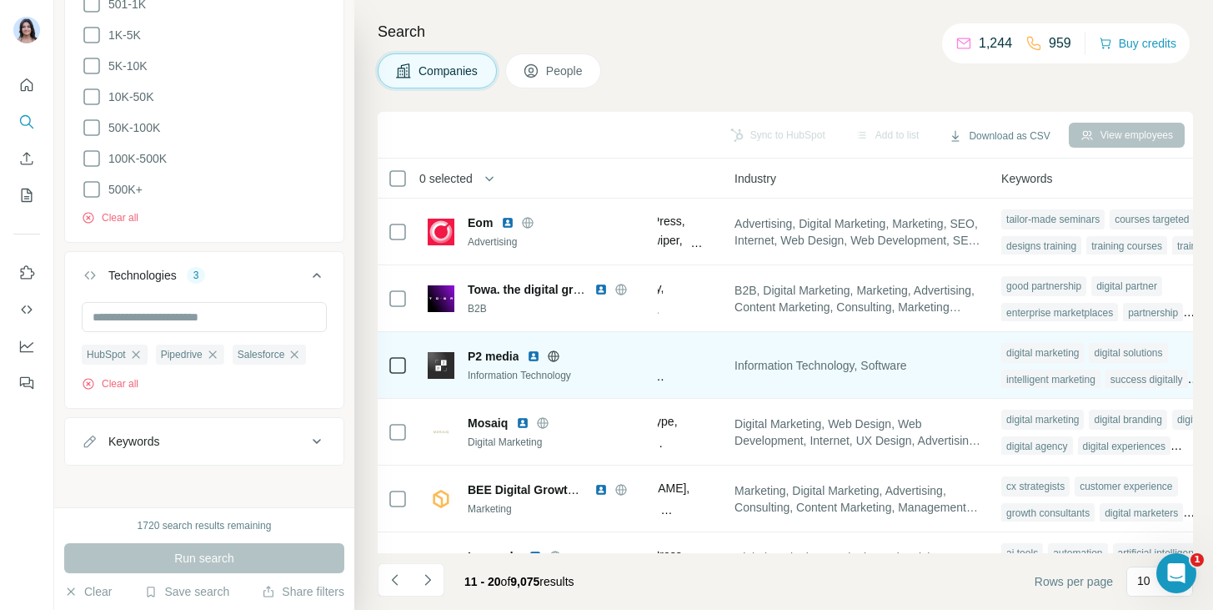
scroll to position [0, 1127]
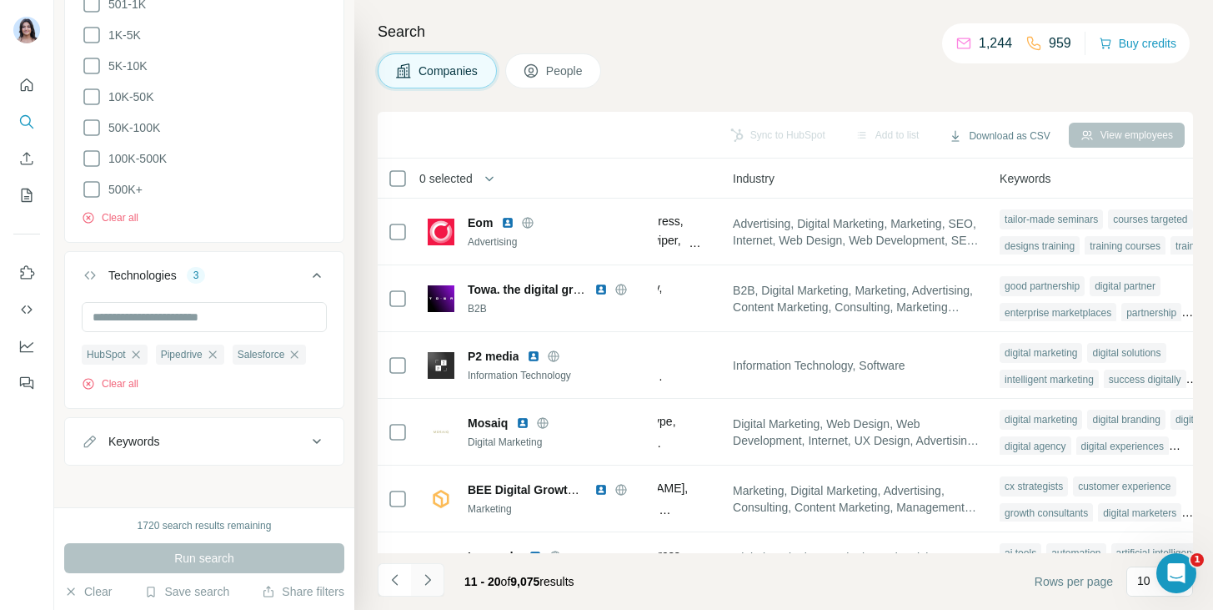
click at [428, 582] on icon "Navigate to next page" at bounding box center [427, 579] width 17 height 17
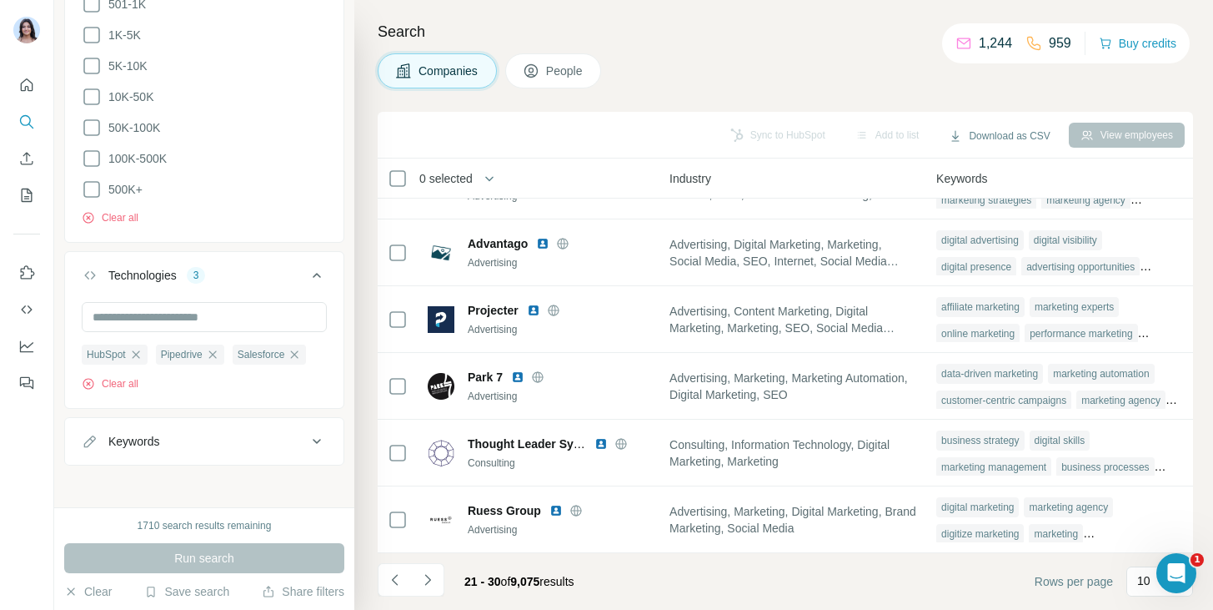
scroll to position [0, 1198]
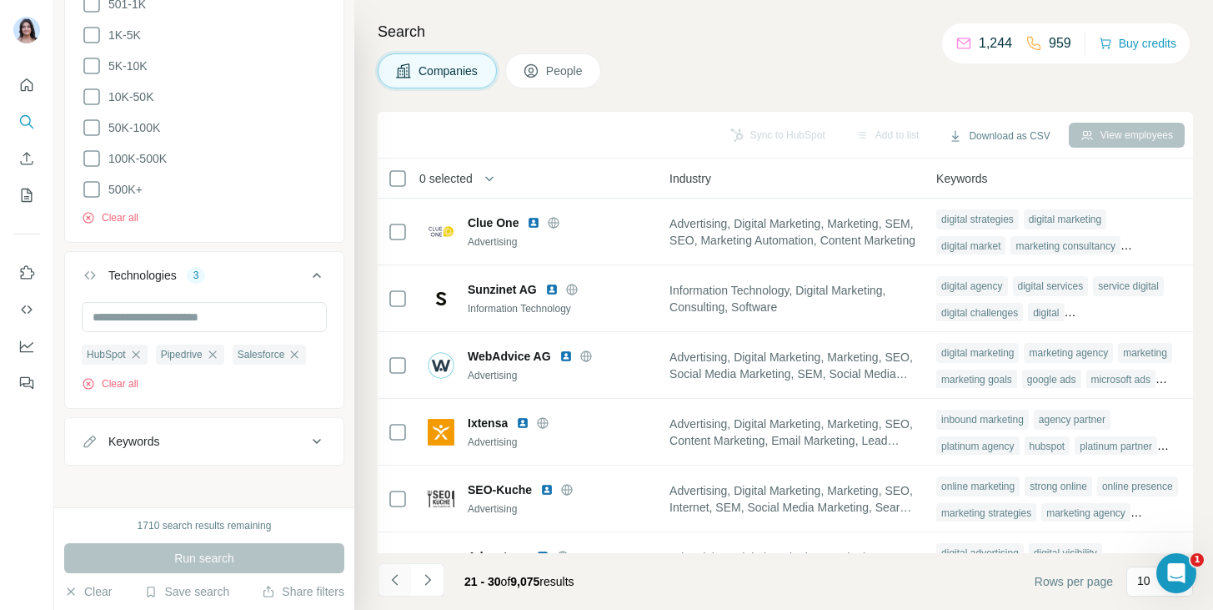
click at [399, 571] on icon "Navigate to previous page" at bounding box center [395, 579] width 17 height 17
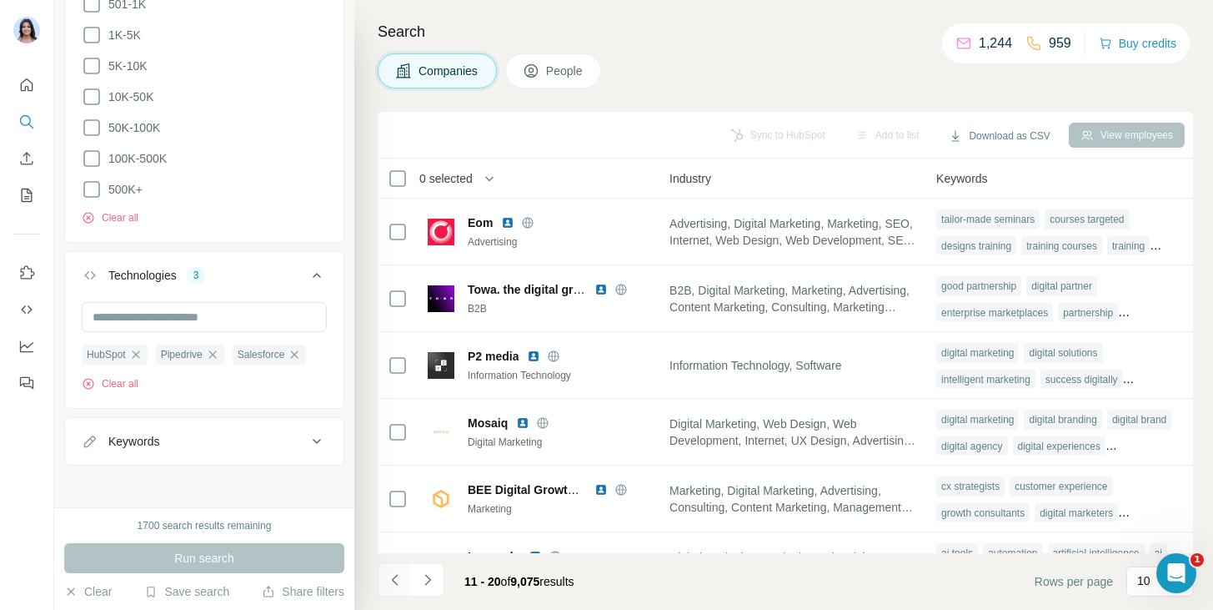
click at [398, 575] on icon "Navigate to previous page" at bounding box center [395, 579] width 17 height 17
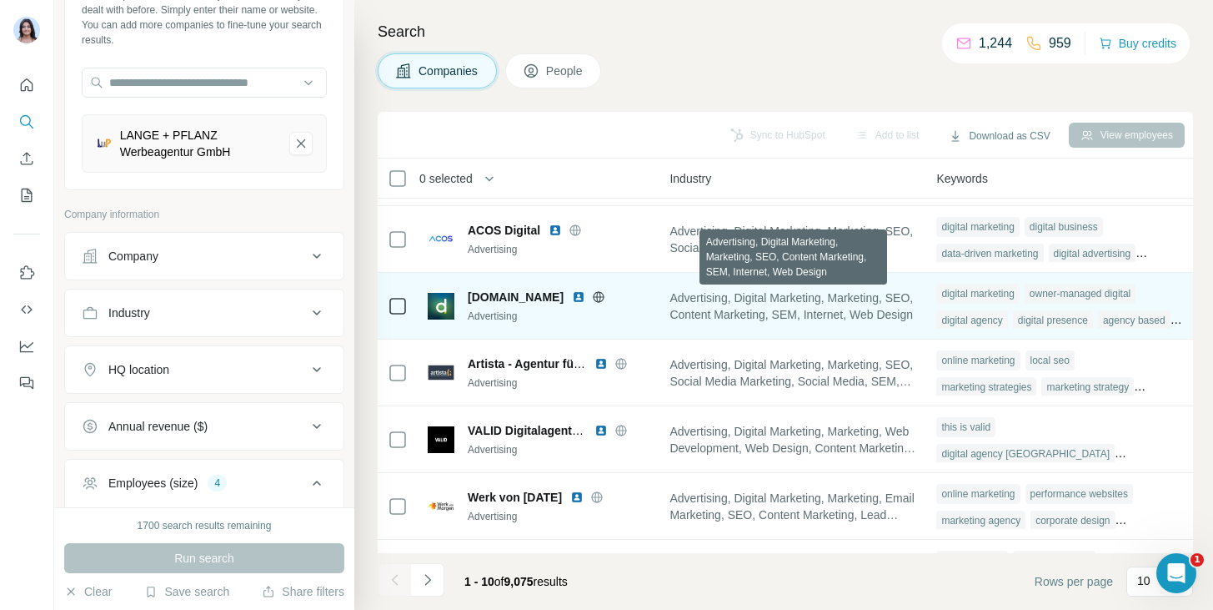
scroll to position [0, 1193]
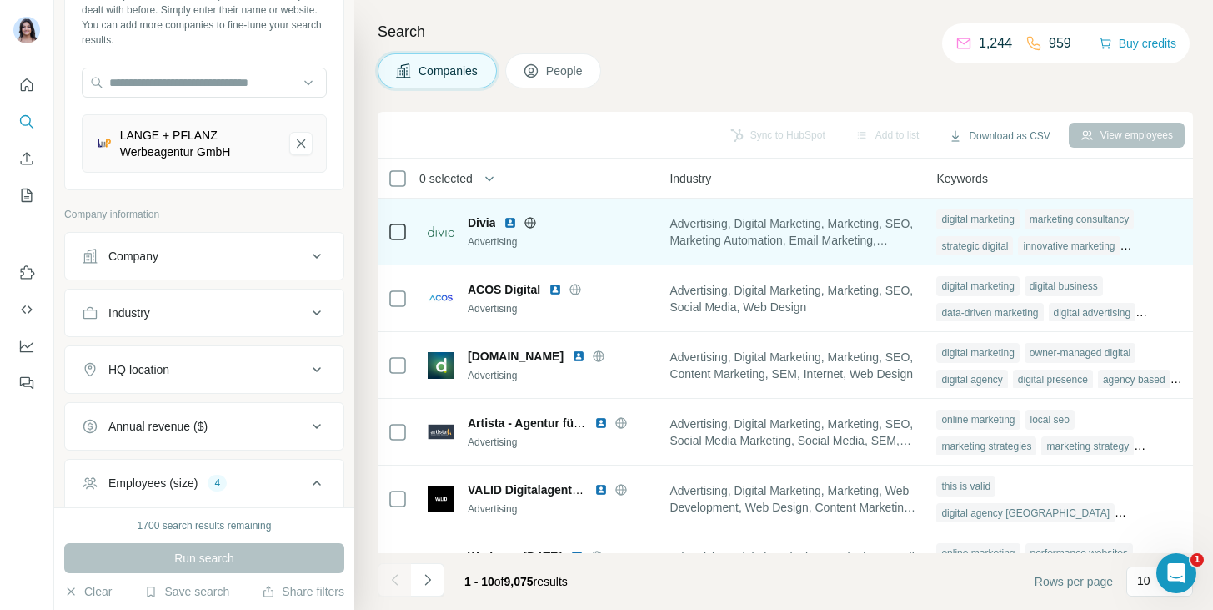
click at [489, 217] on span "Divia" at bounding box center [482, 222] width 28 height 17
click at [480, 229] on span "Divia" at bounding box center [482, 222] width 28 height 17
click at [525, 222] on icon at bounding box center [530, 222] width 11 height 1
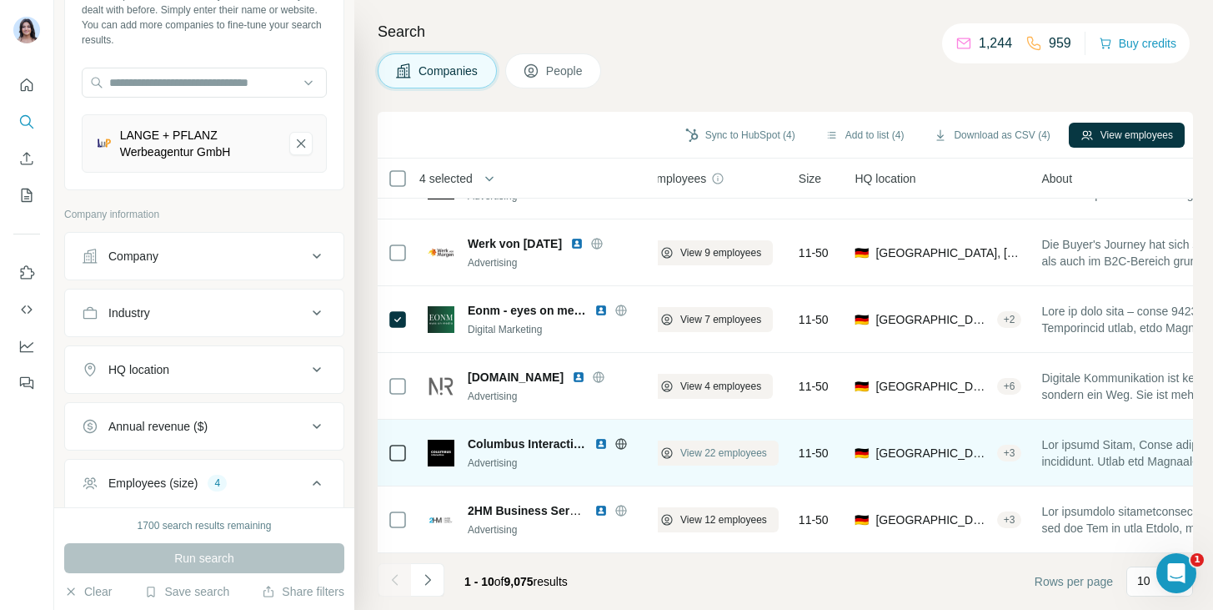
scroll to position [313, 0]
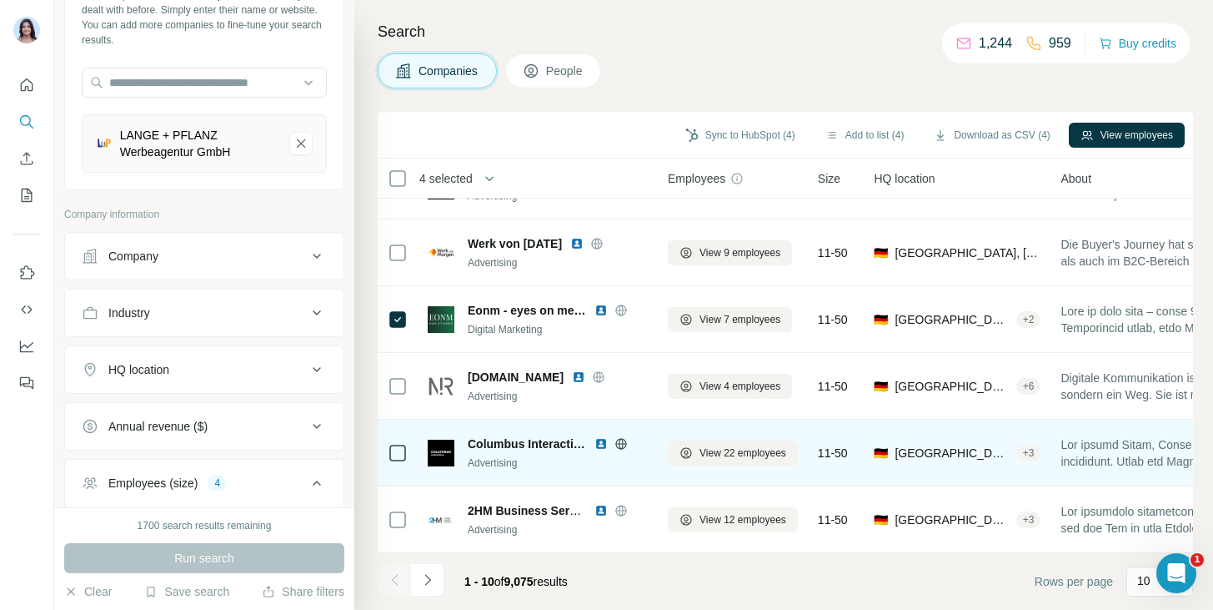
click at [622, 442] on icon at bounding box center [621, 443] width 13 height 13
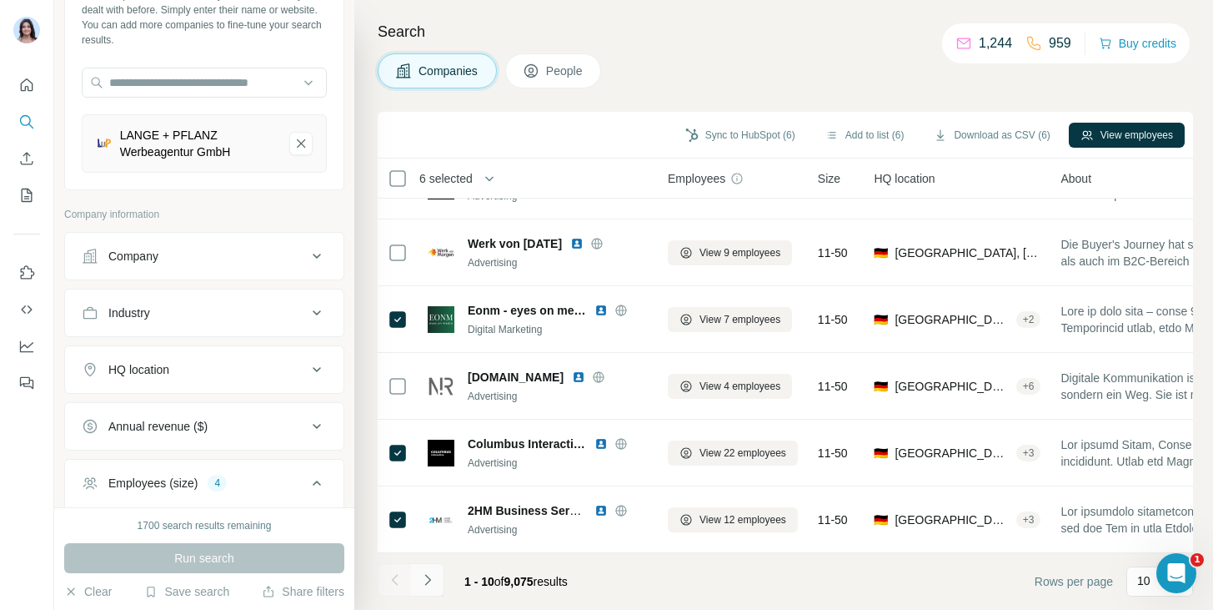
click at [434, 572] on icon "Navigate to next page" at bounding box center [427, 579] width 17 height 17
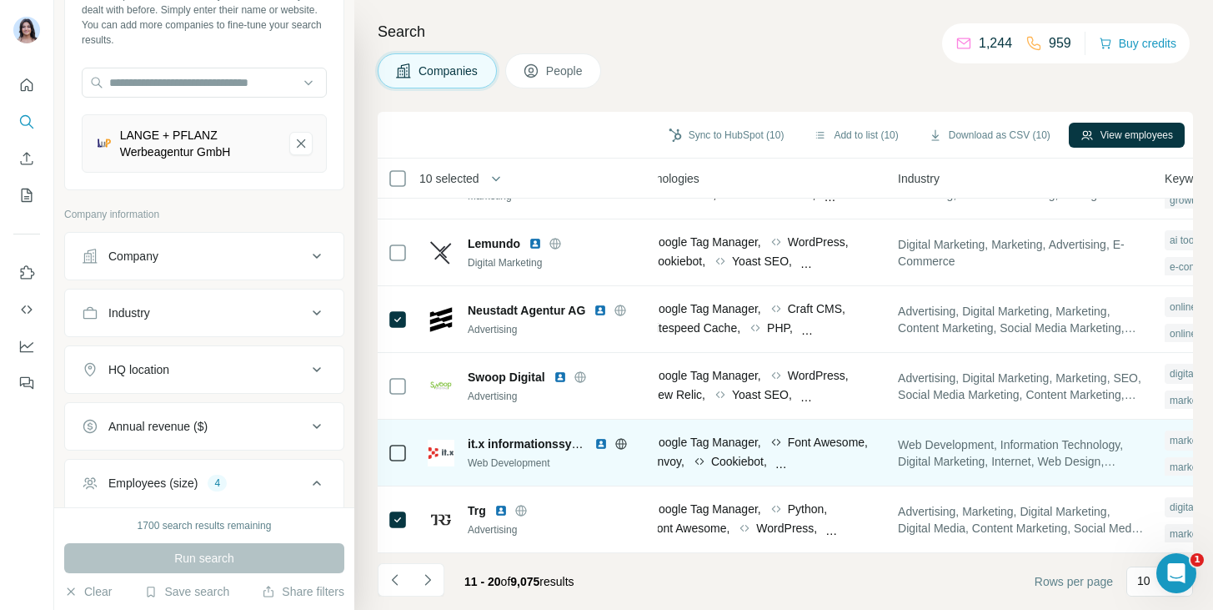
scroll to position [313, 1197]
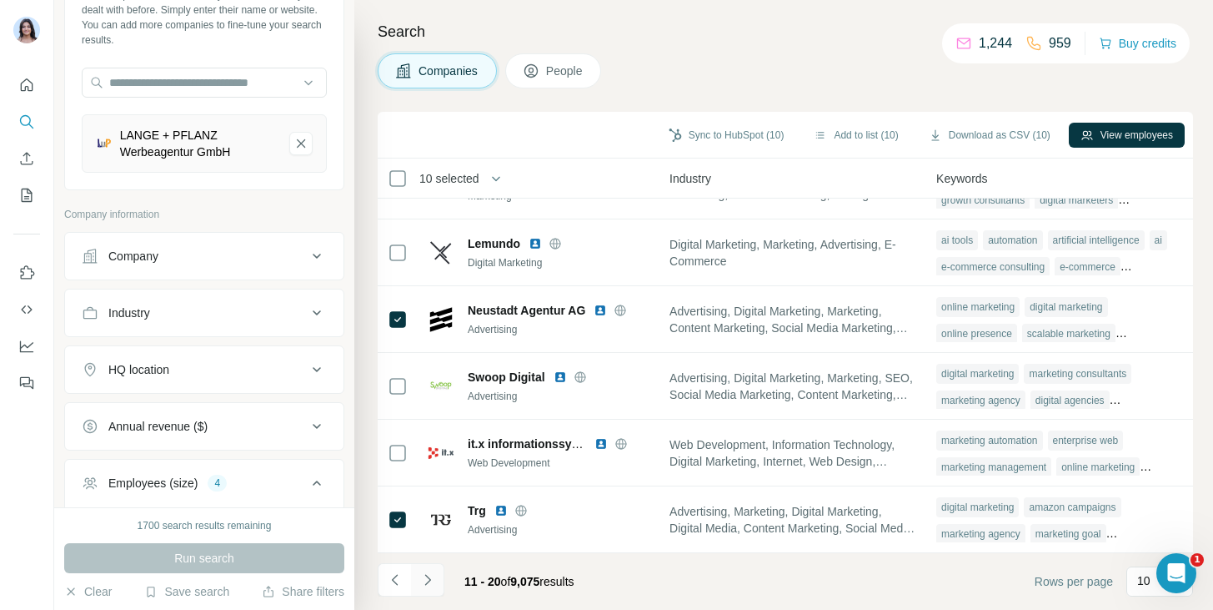
click at [427, 576] on icon "Navigate to next page" at bounding box center [427, 579] width 6 height 11
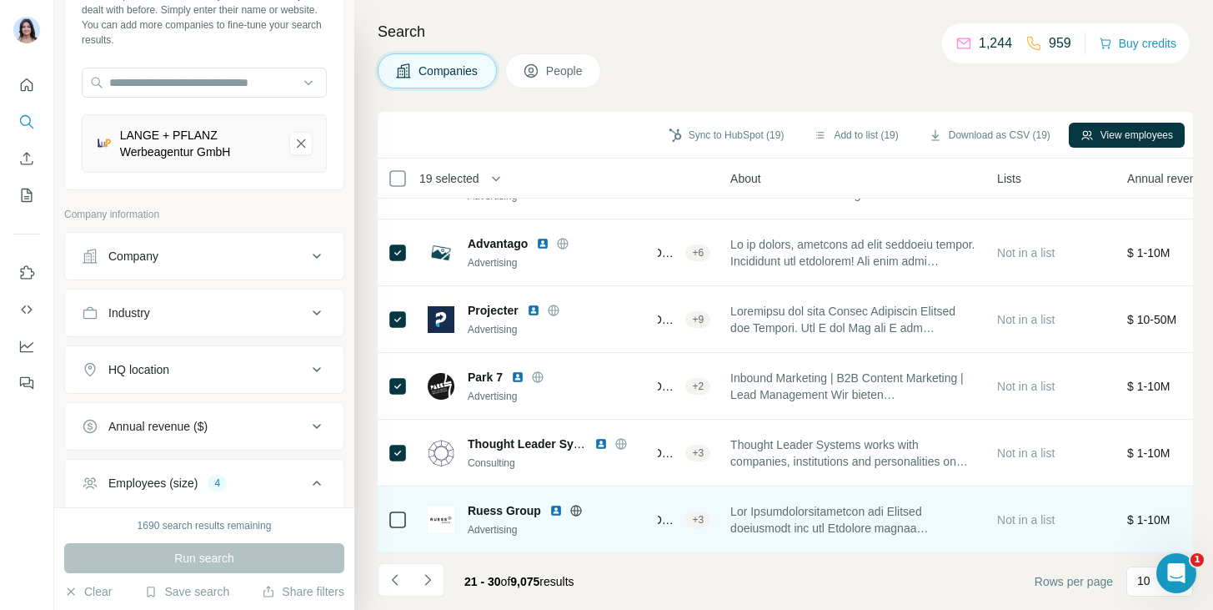
scroll to position [313, 0]
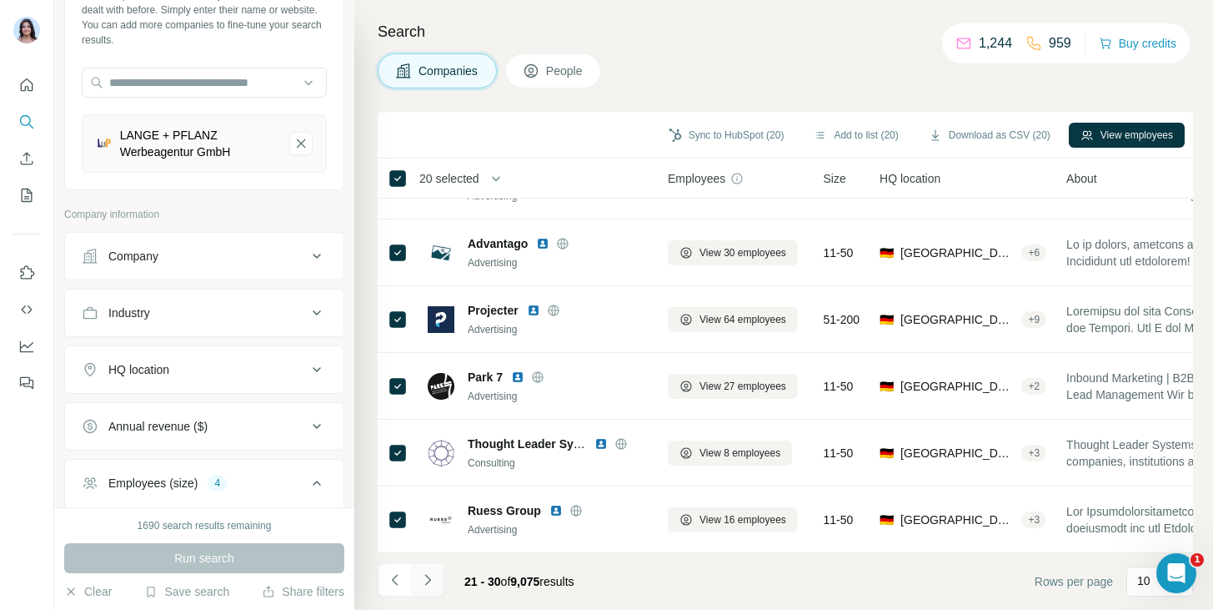
click at [432, 572] on icon "Navigate to next page" at bounding box center [427, 579] width 17 height 17
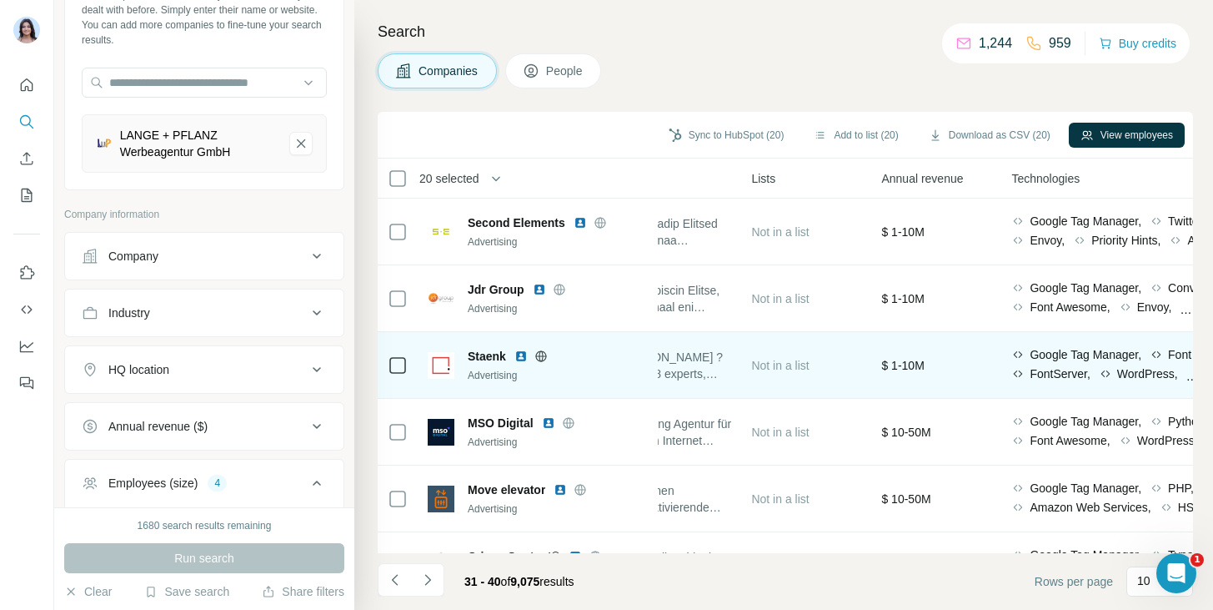
scroll to position [0, 0]
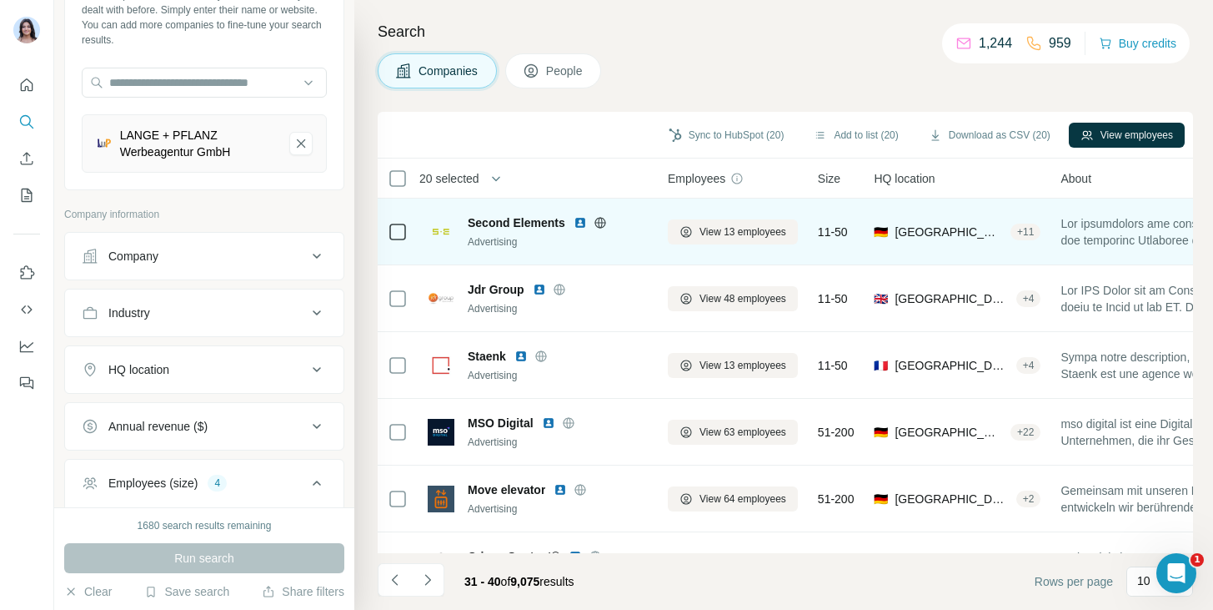
click at [599, 225] on icon at bounding box center [600, 222] width 4 height 11
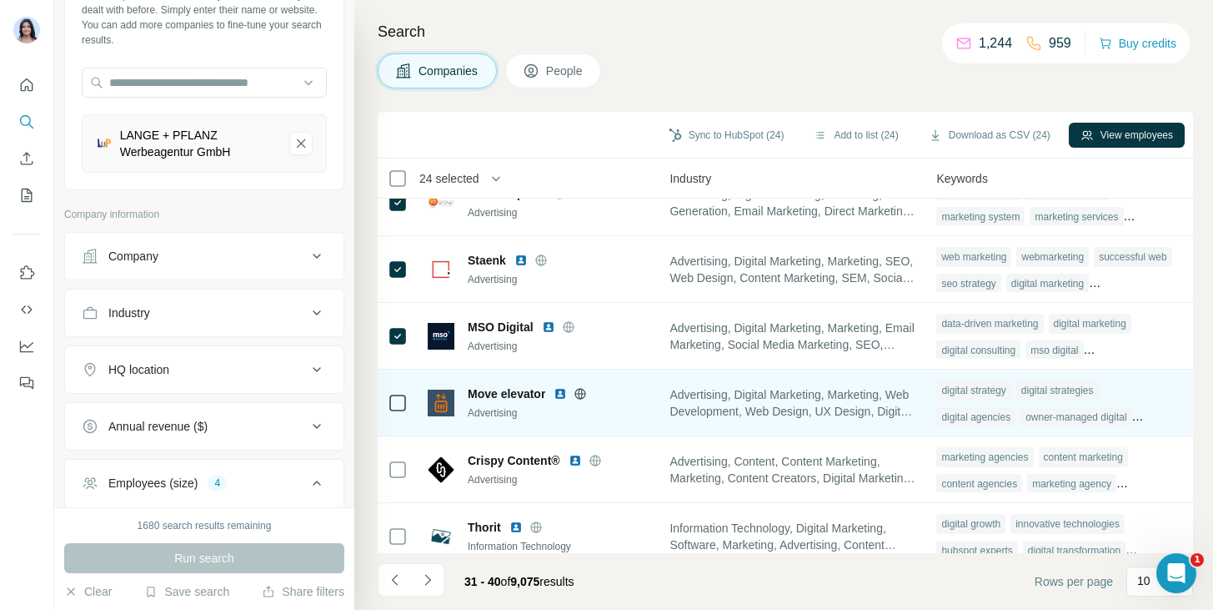
scroll to position [100, 1194]
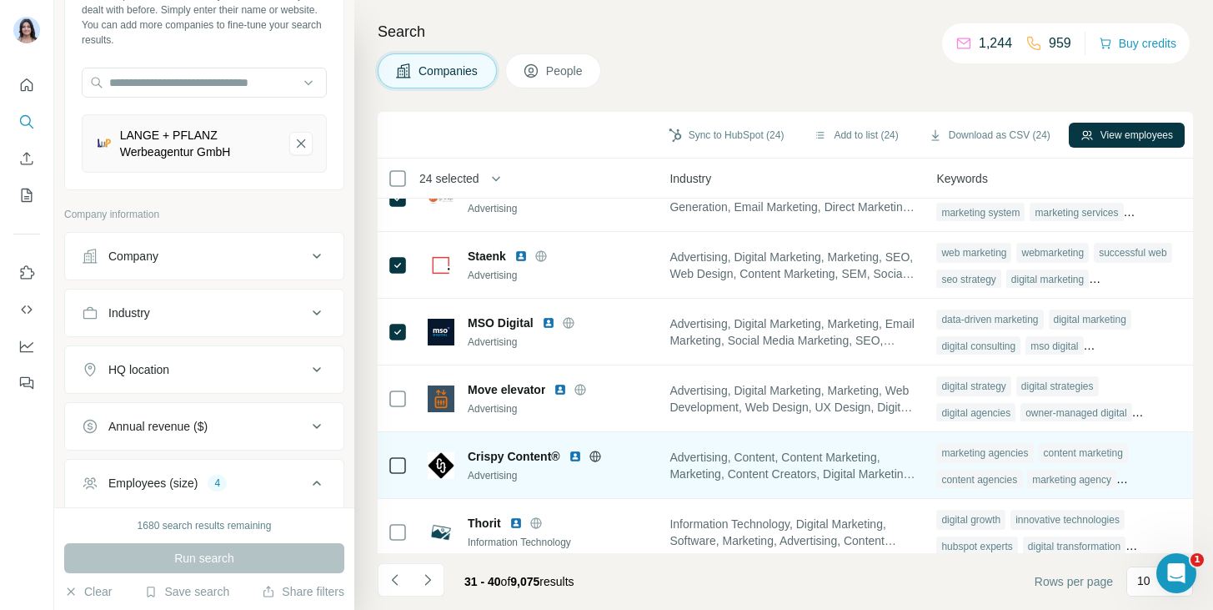
click at [382, 471] on td at bounding box center [398, 465] width 40 height 67
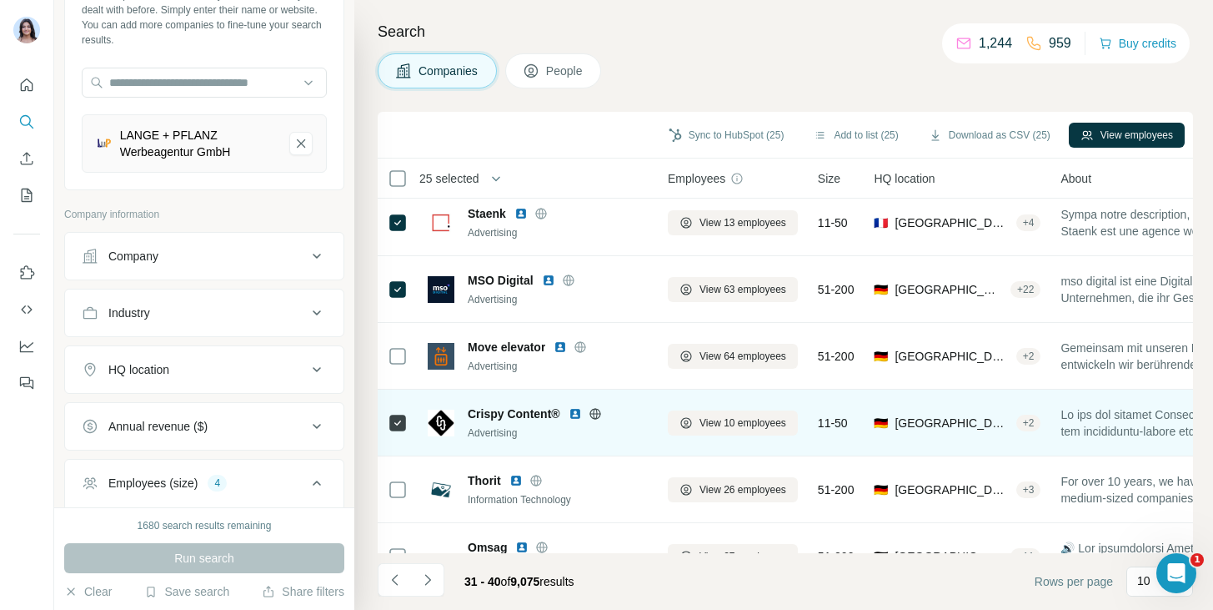
scroll to position [144, 0]
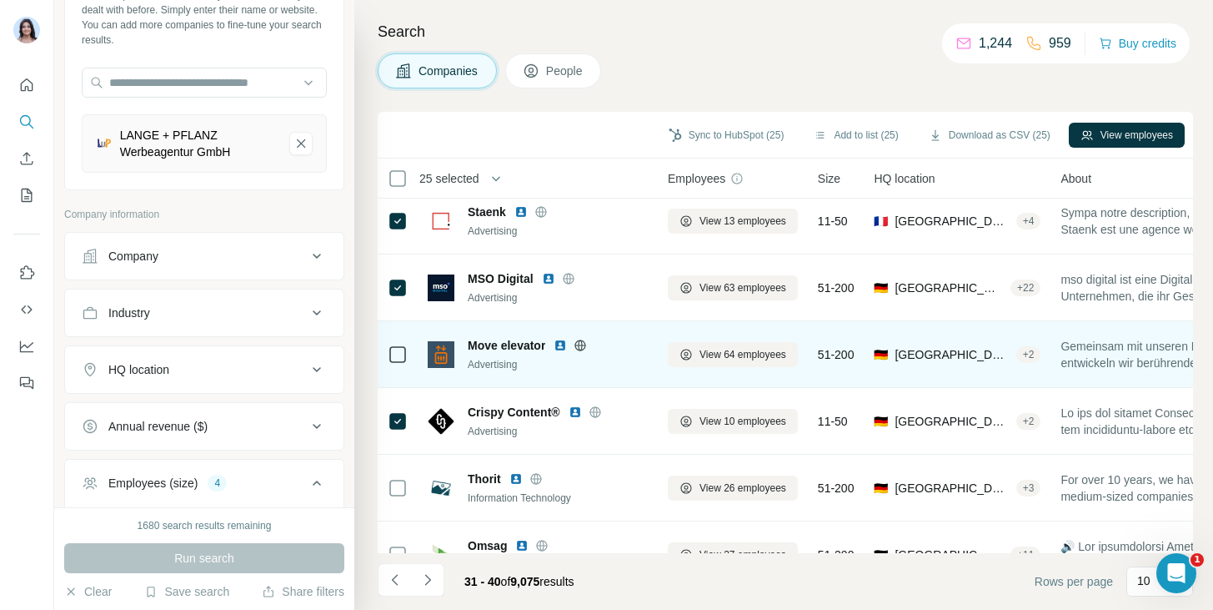
click at [583, 345] on icon at bounding box center [581, 344] width 4 height 11
